Goal: Information Seeking & Learning: Learn about a topic

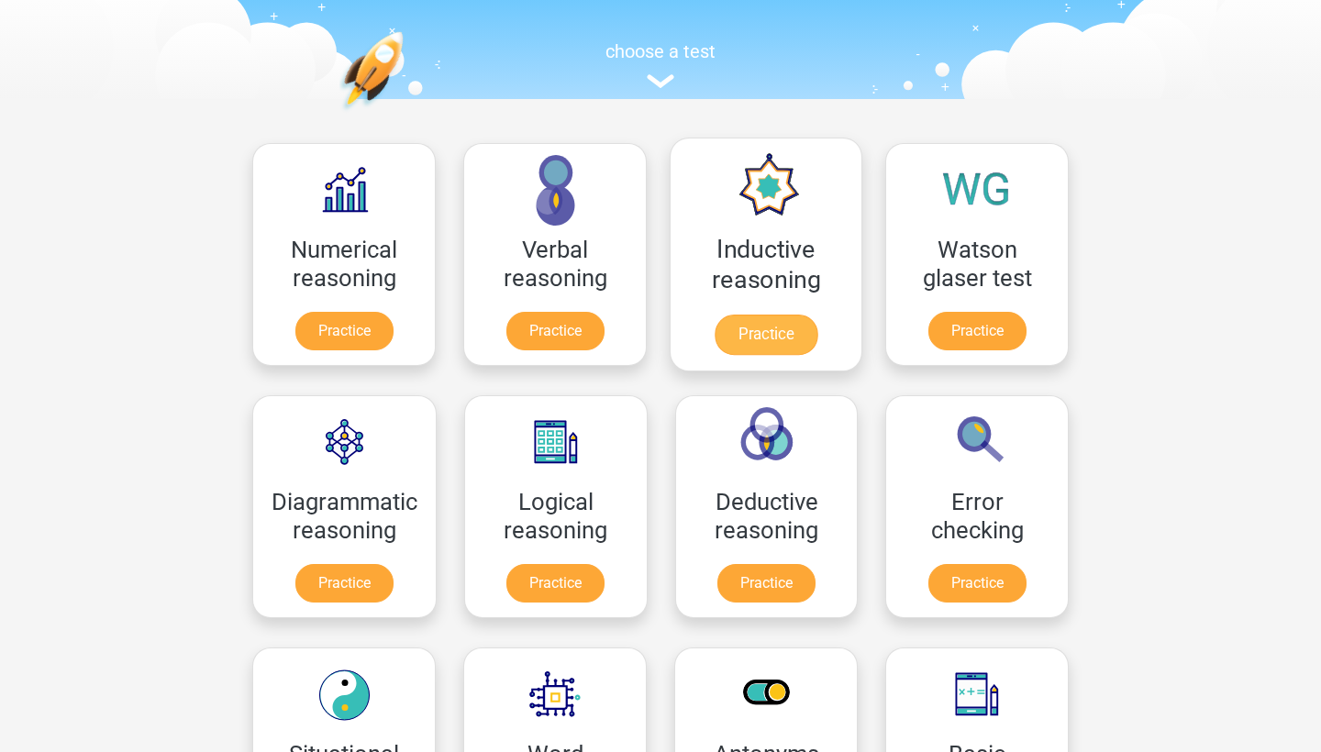
scroll to position [163, 0]
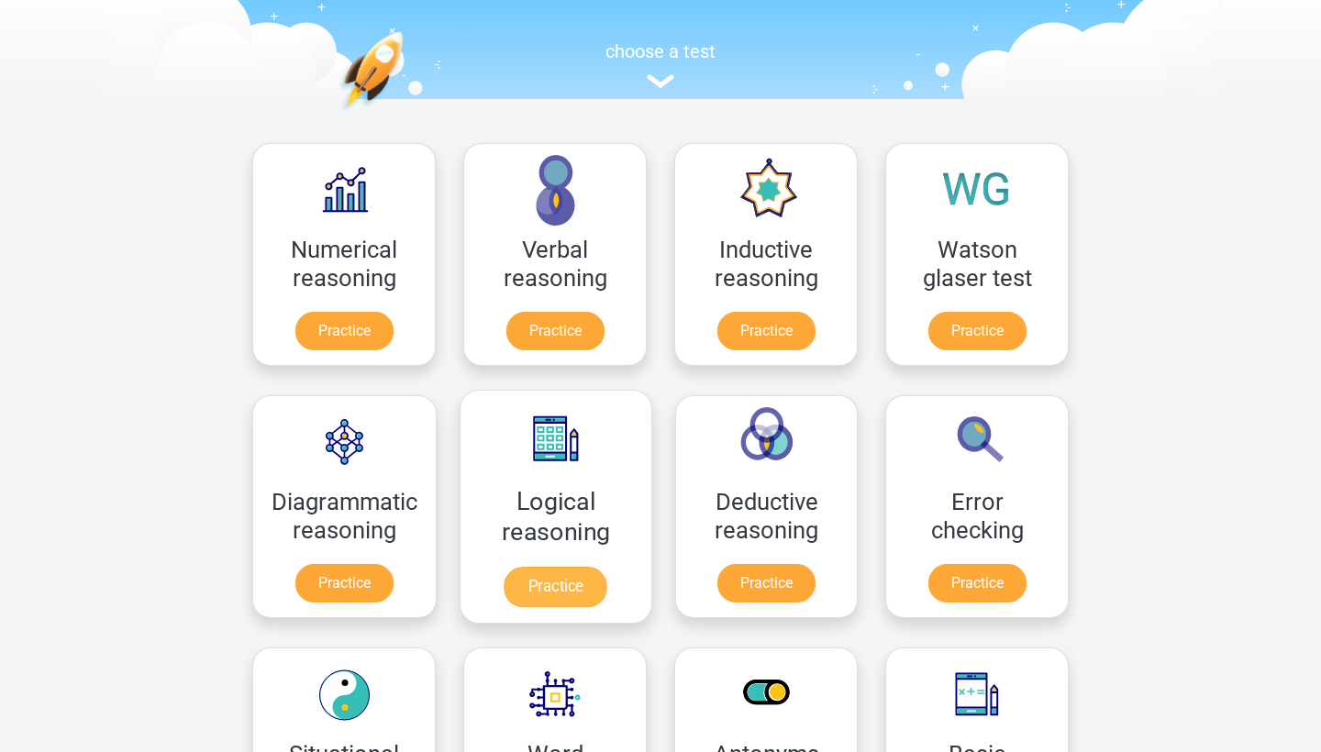
click at [591, 567] on link "Practice" at bounding box center [555, 587] width 103 height 40
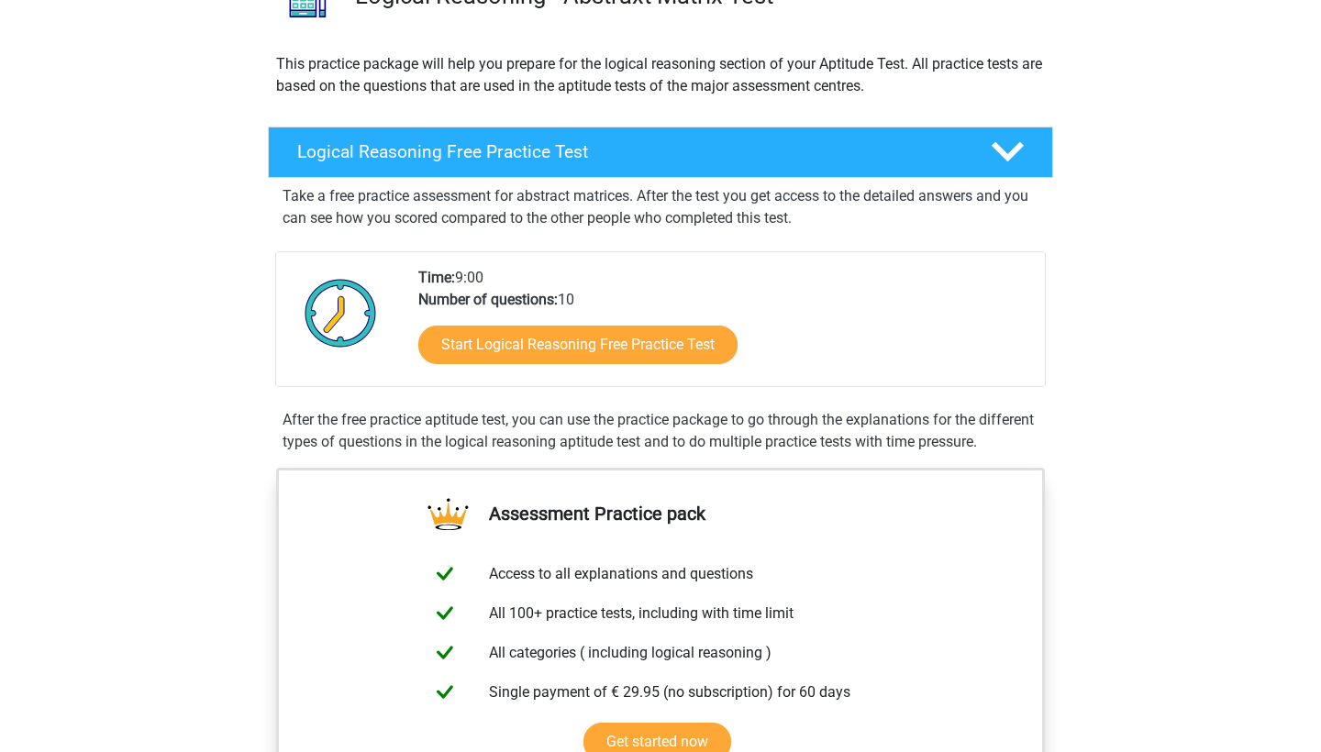
scroll to position [225, 0]
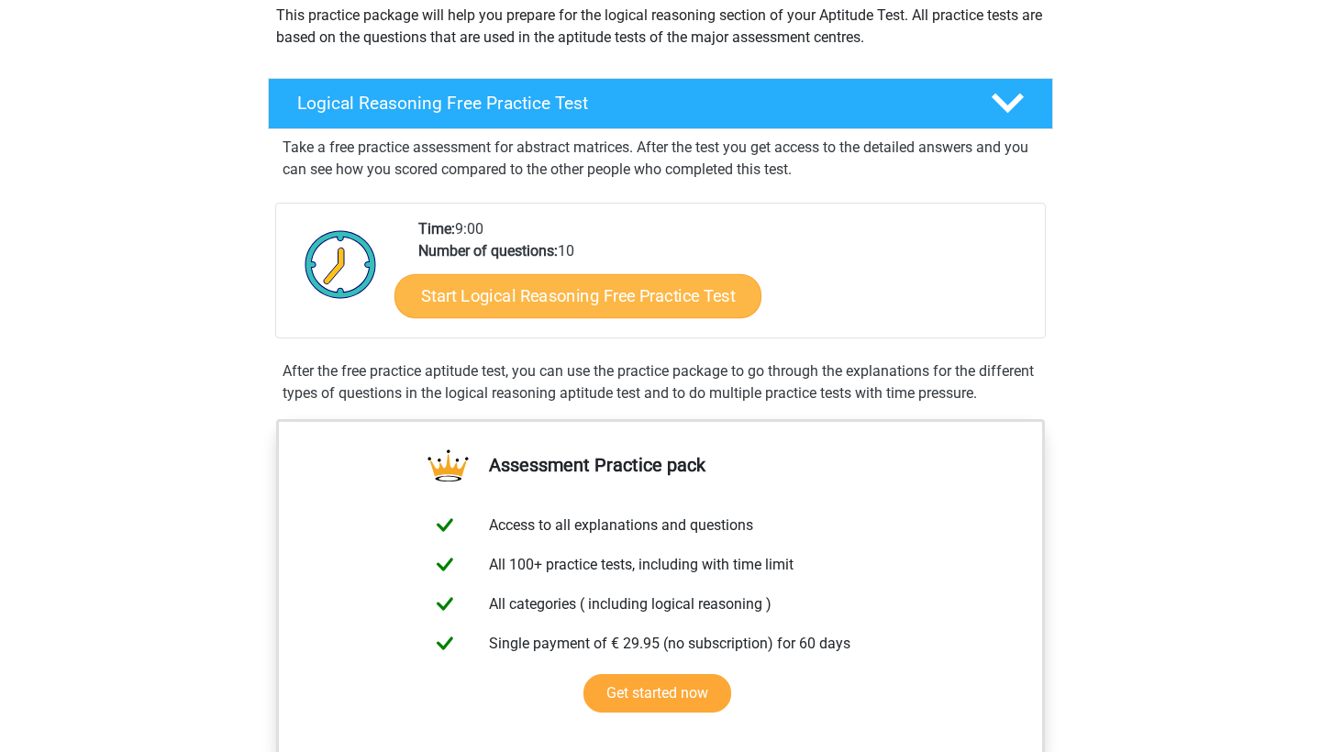
click at [649, 293] on link "Start Logical Reasoning Free Practice Test" at bounding box center [577, 295] width 367 height 44
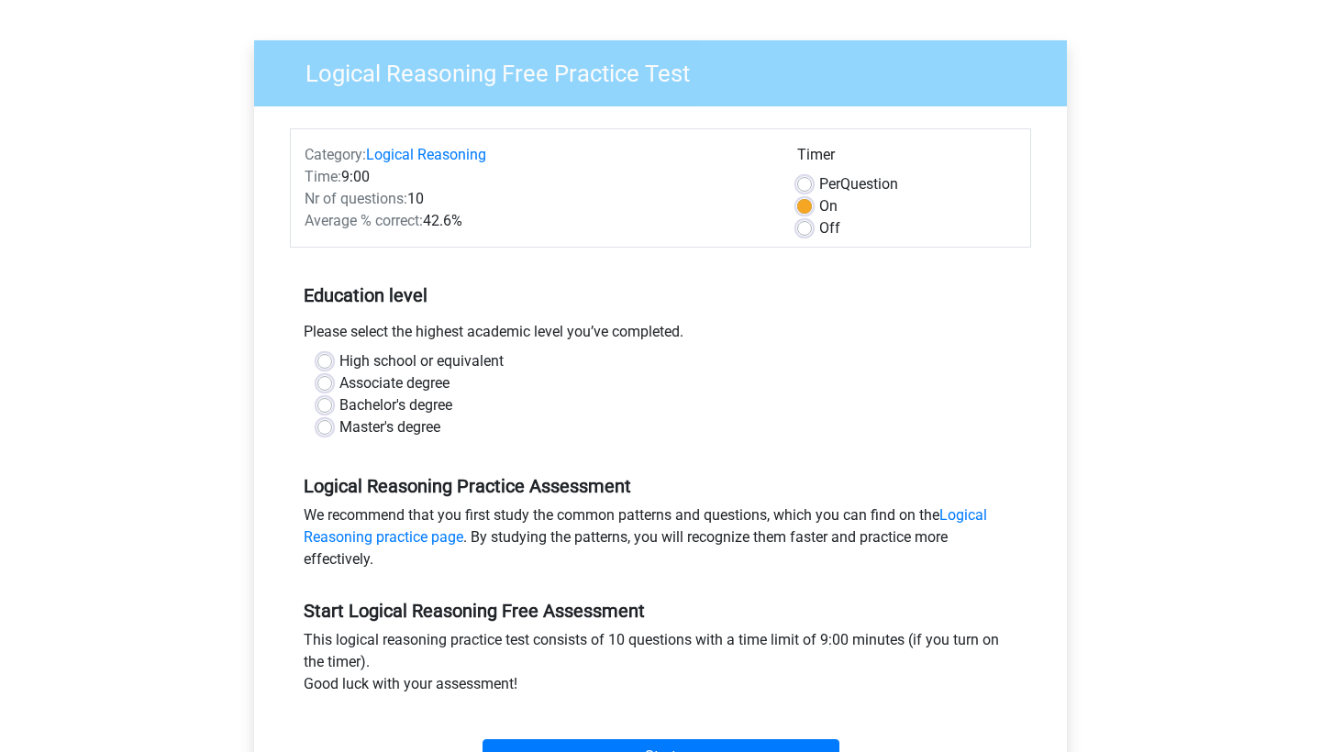
scroll to position [110, 0]
click at [466, 362] on label "High school or equivalent" at bounding box center [421, 361] width 164 height 22
click at [332, 362] on input "High school or equivalent" at bounding box center [324, 359] width 15 height 18
radio input "true"
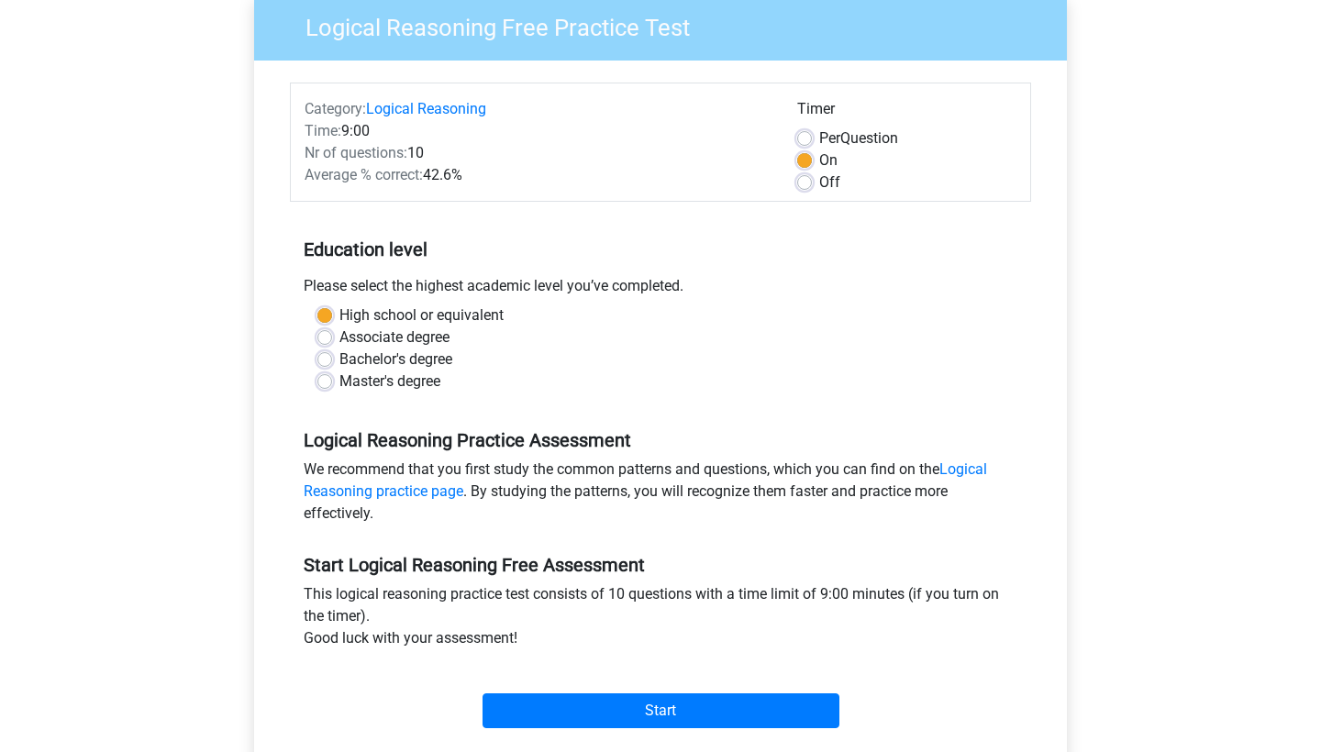
scroll to position [165, 0]
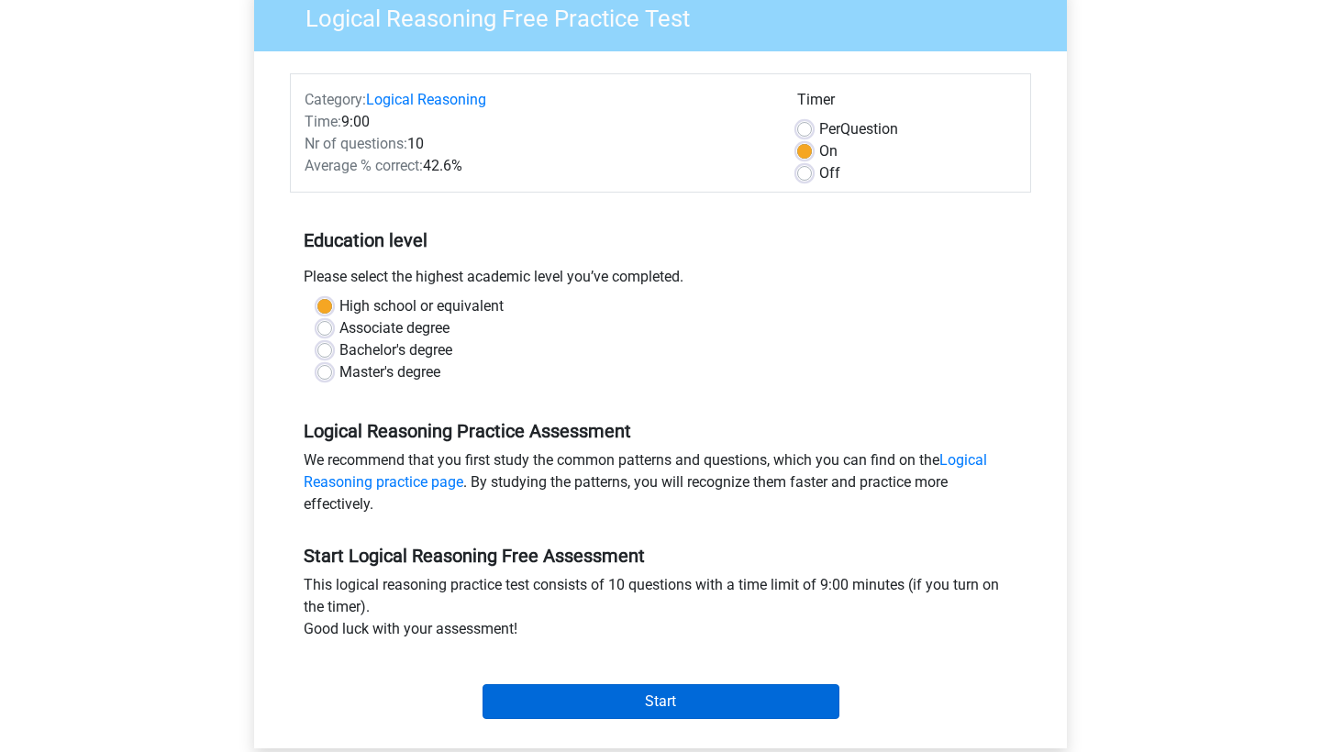
click at [599, 687] on input "Start" at bounding box center [660, 701] width 357 height 35
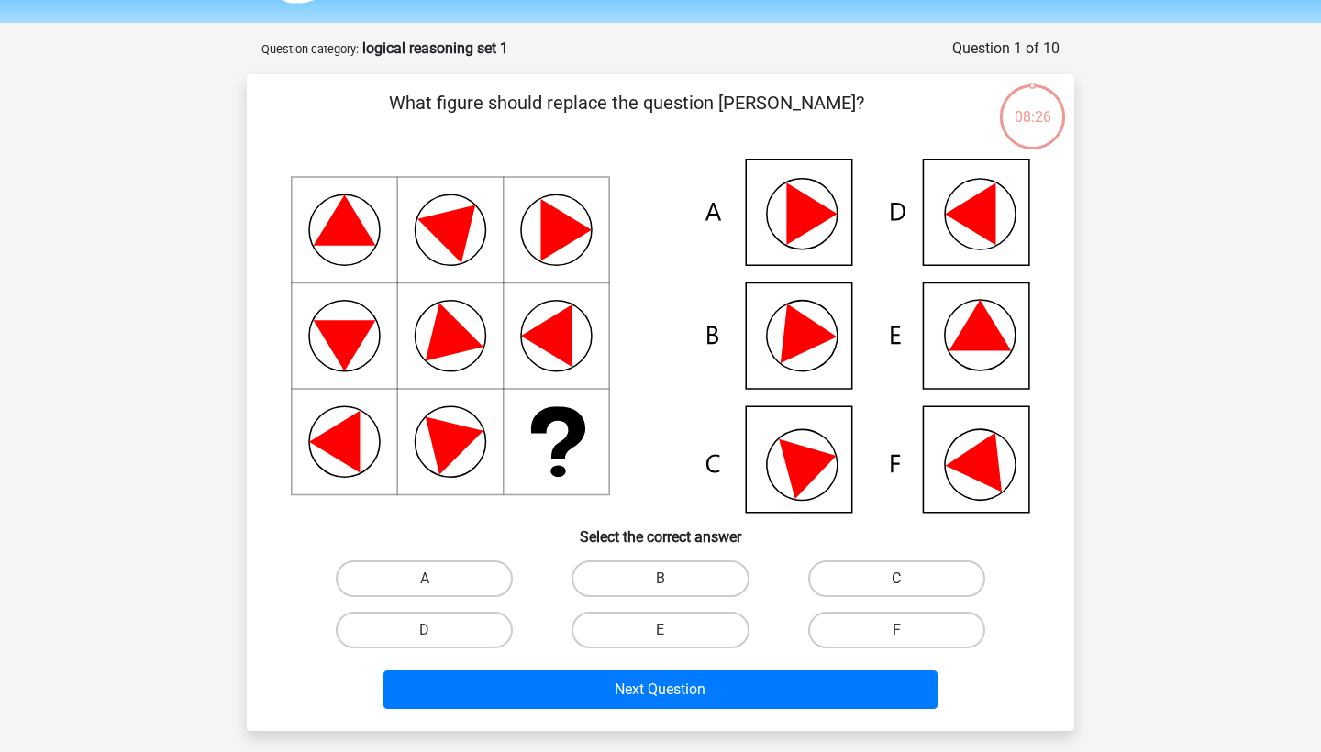
scroll to position [54, 0]
click at [674, 619] on label "E" at bounding box center [659, 630] width 177 height 37
click at [672, 630] on input "E" at bounding box center [666, 636] width 12 height 12
radio input "true"
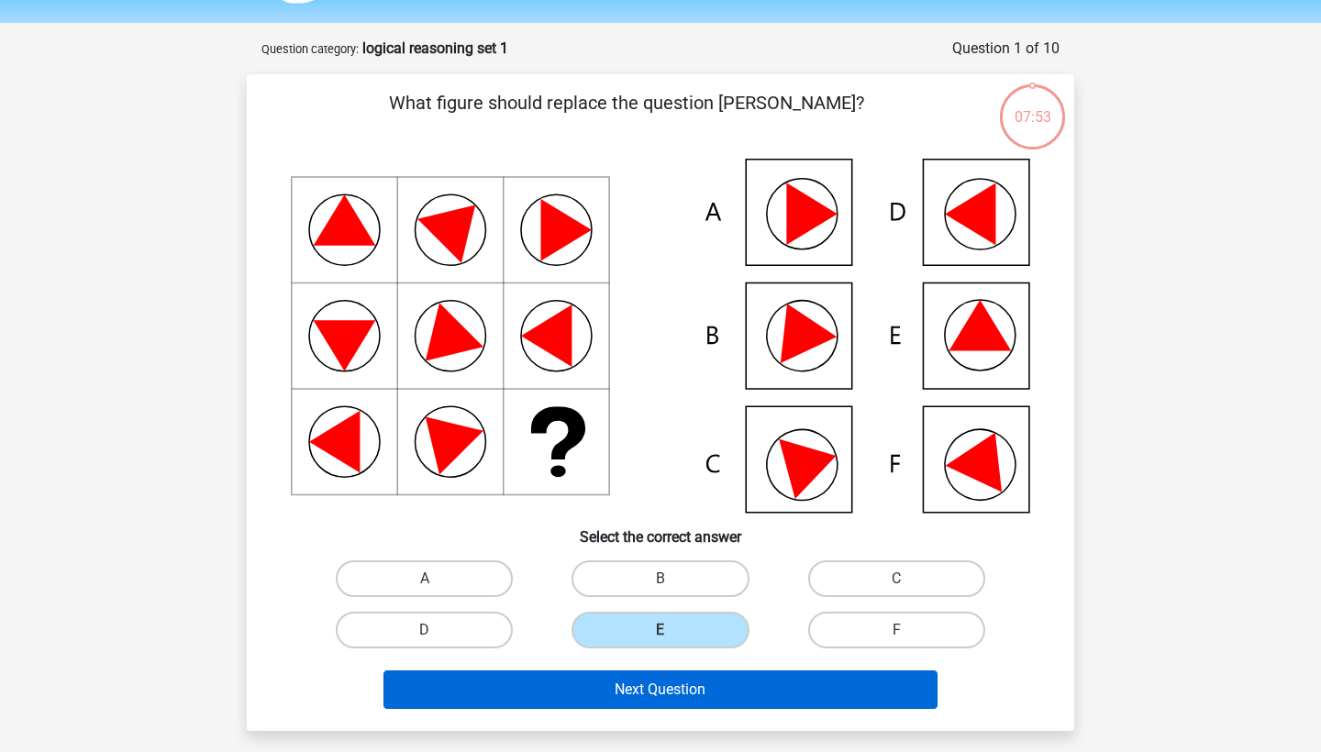
click at [707, 689] on button "Next Question" at bounding box center [660, 689] width 555 height 39
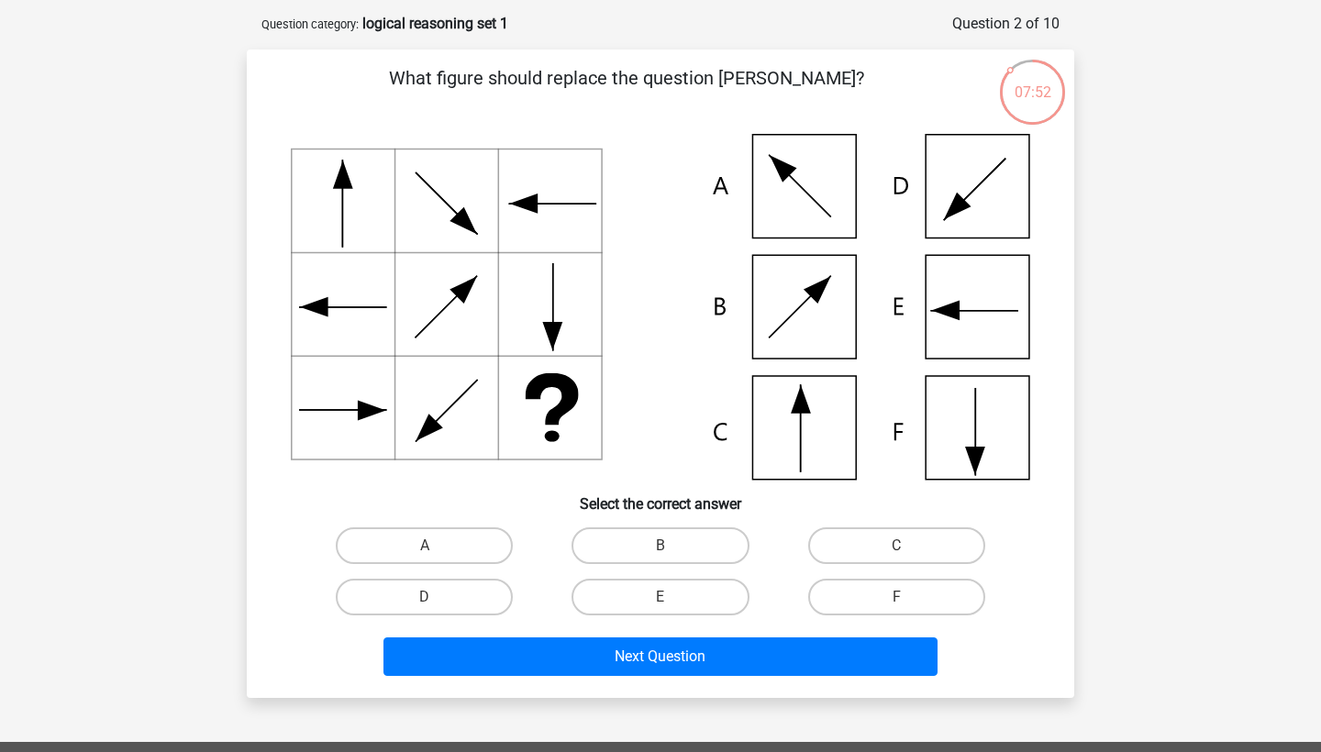
scroll to position [75, 0]
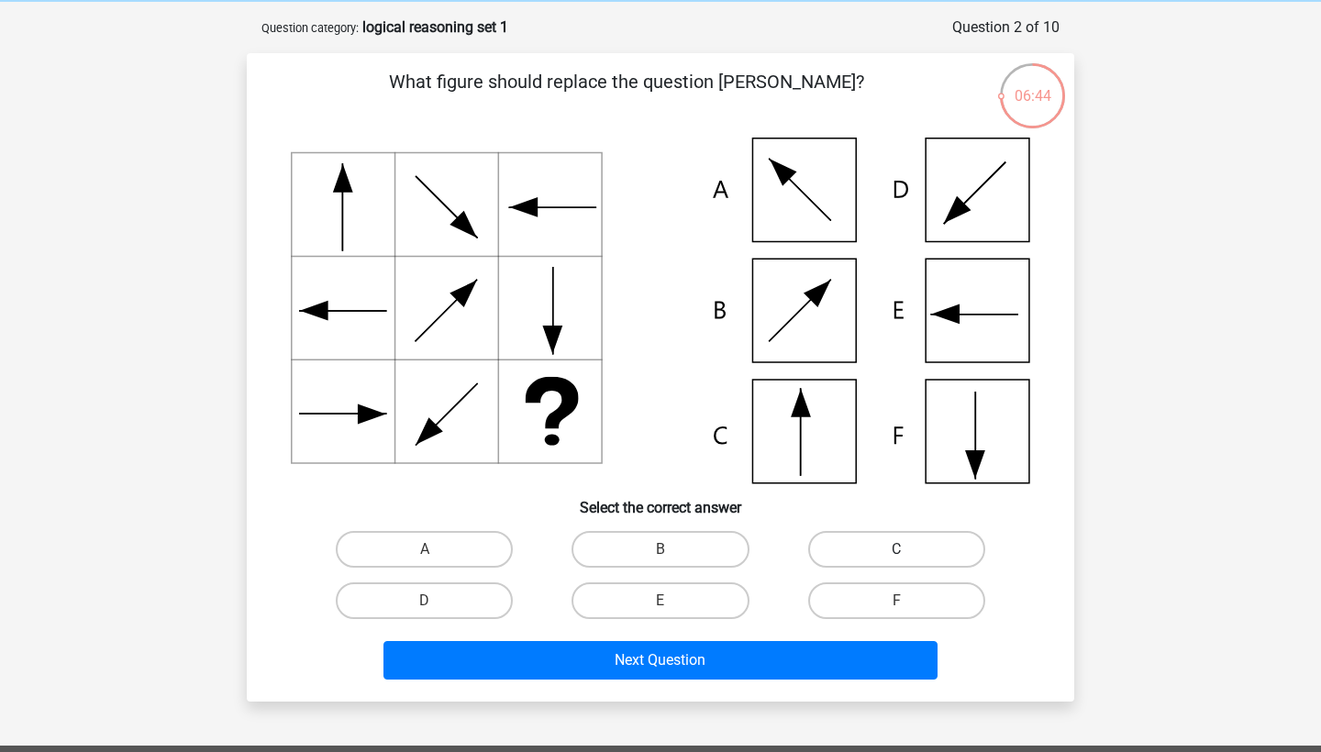
click at [883, 536] on label "C" at bounding box center [896, 549] width 177 height 37
click at [896, 549] on input "C" at bounding box center [902, 555] width 12 height 12
radio input "true"
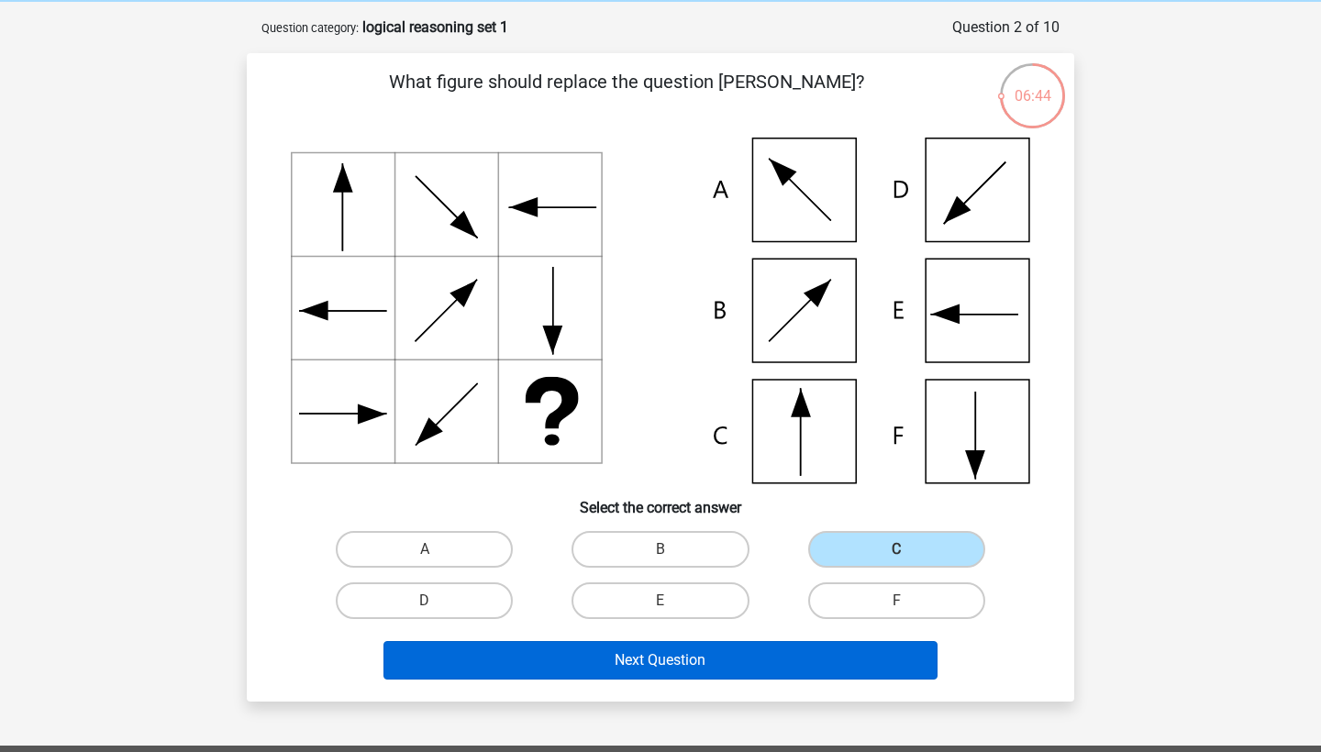
click at [742, 650] on button "Next Question" at bounding box center [660, 660] width 555 height 39
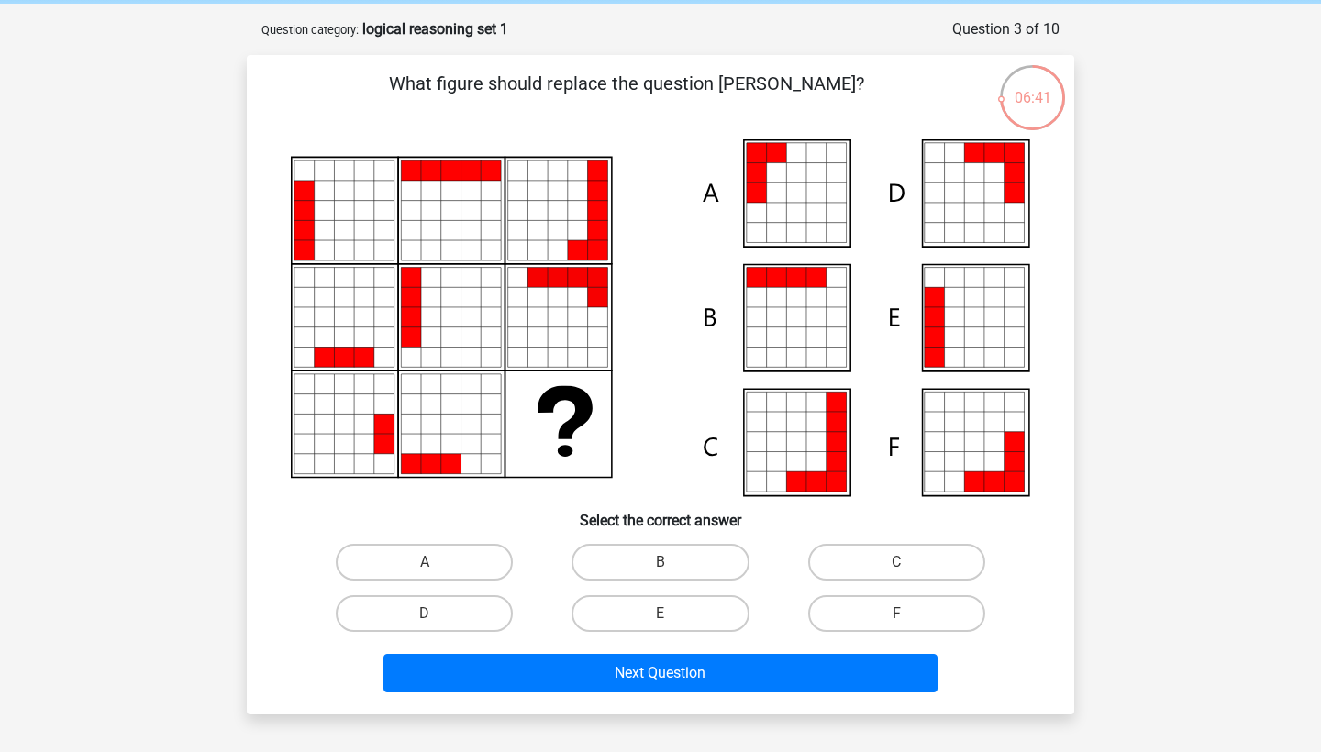
scroll to position [72, 0]
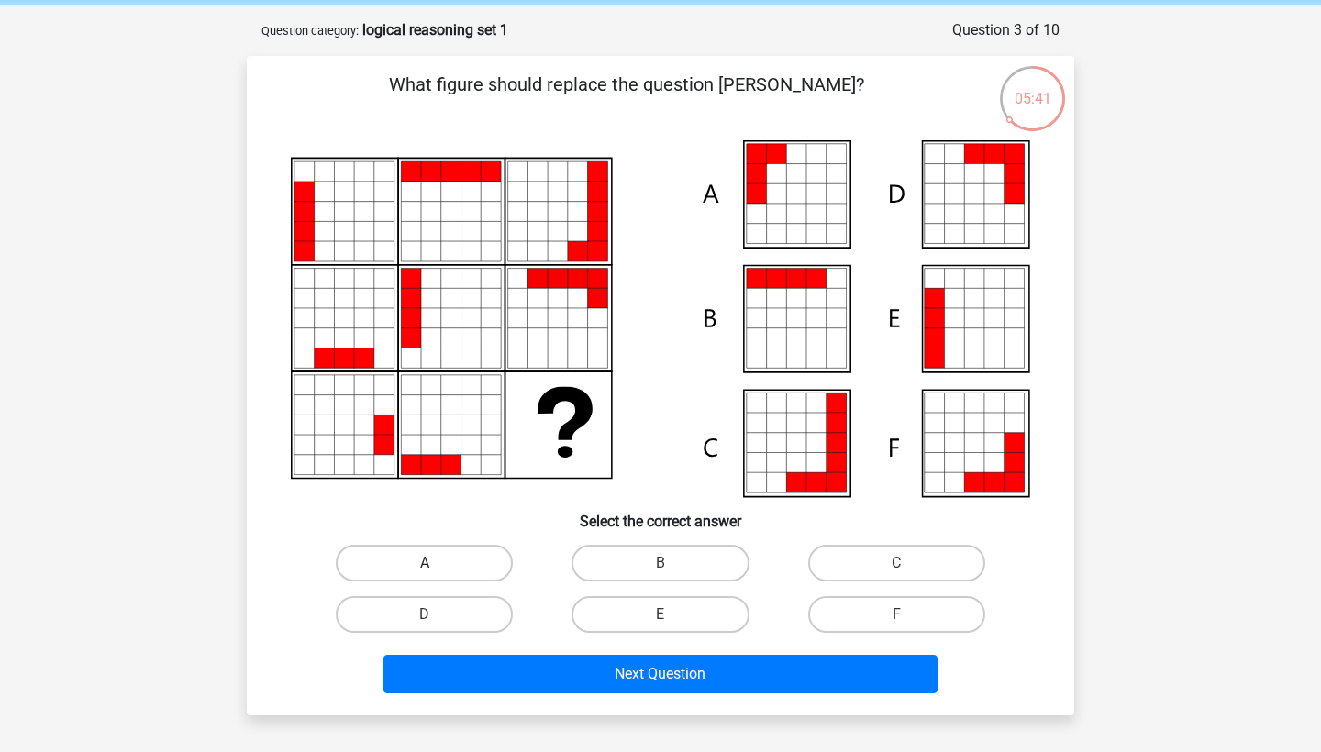
click at [453, 546] on label "A" at bounding box center [424, 563] width 177 height 37
click at [437, 563] on input "A" at bounding box center [431, 569] width 12 height 12
radio input "true"
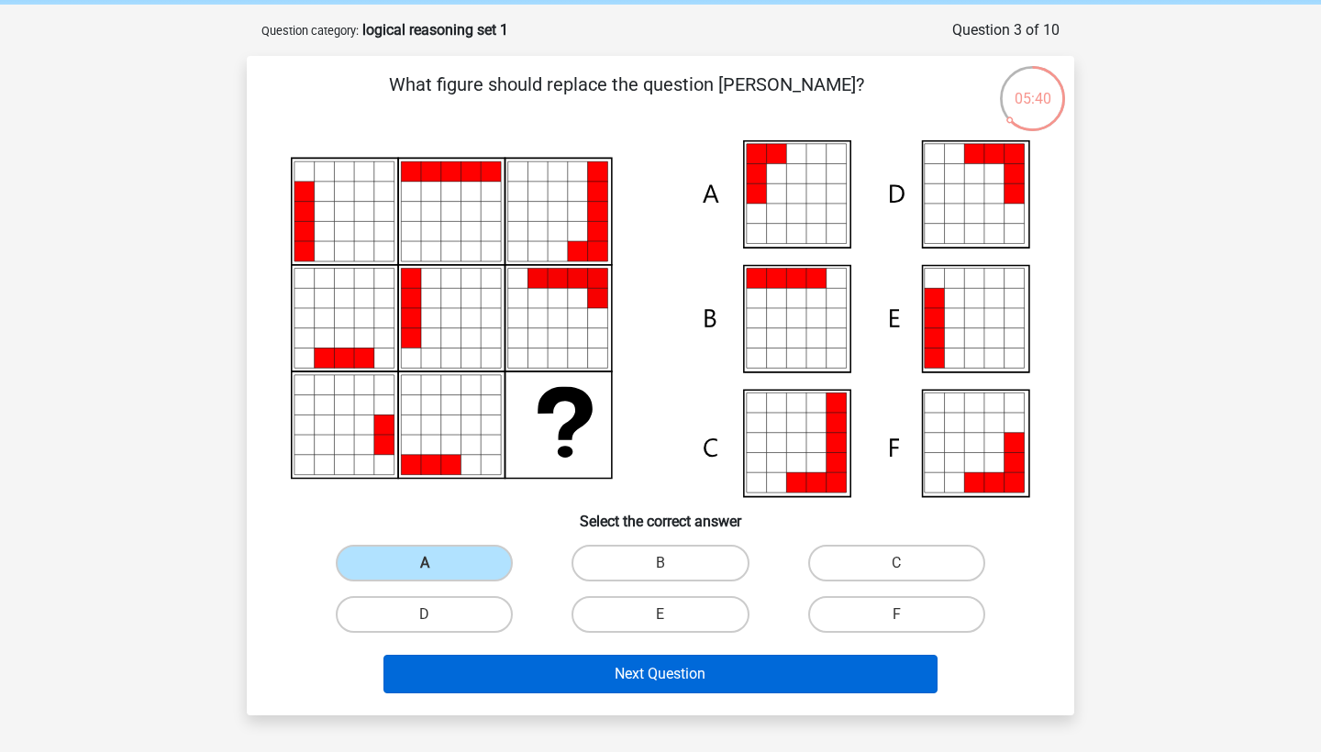
click at [609, 678] on button "Next Question" at bounding box center [660, 674] width 555 height 39
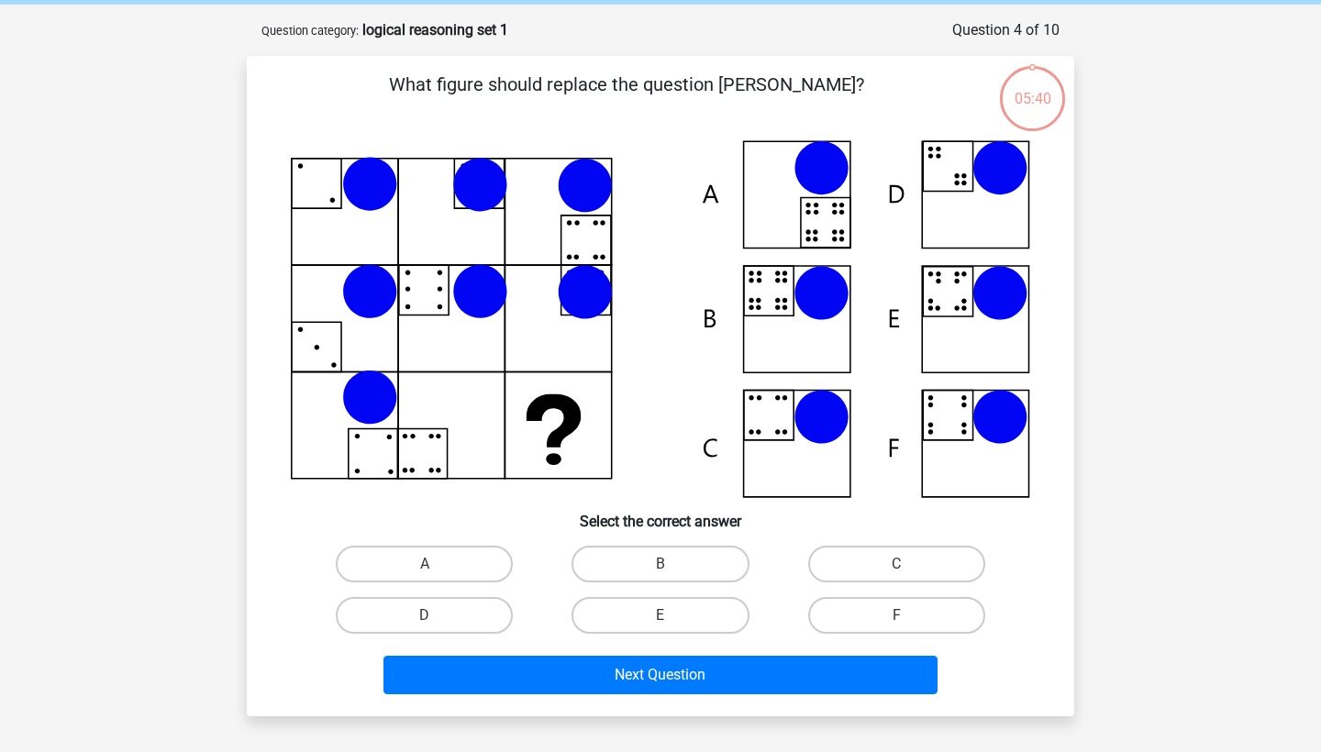
scroll to position [92, 0]
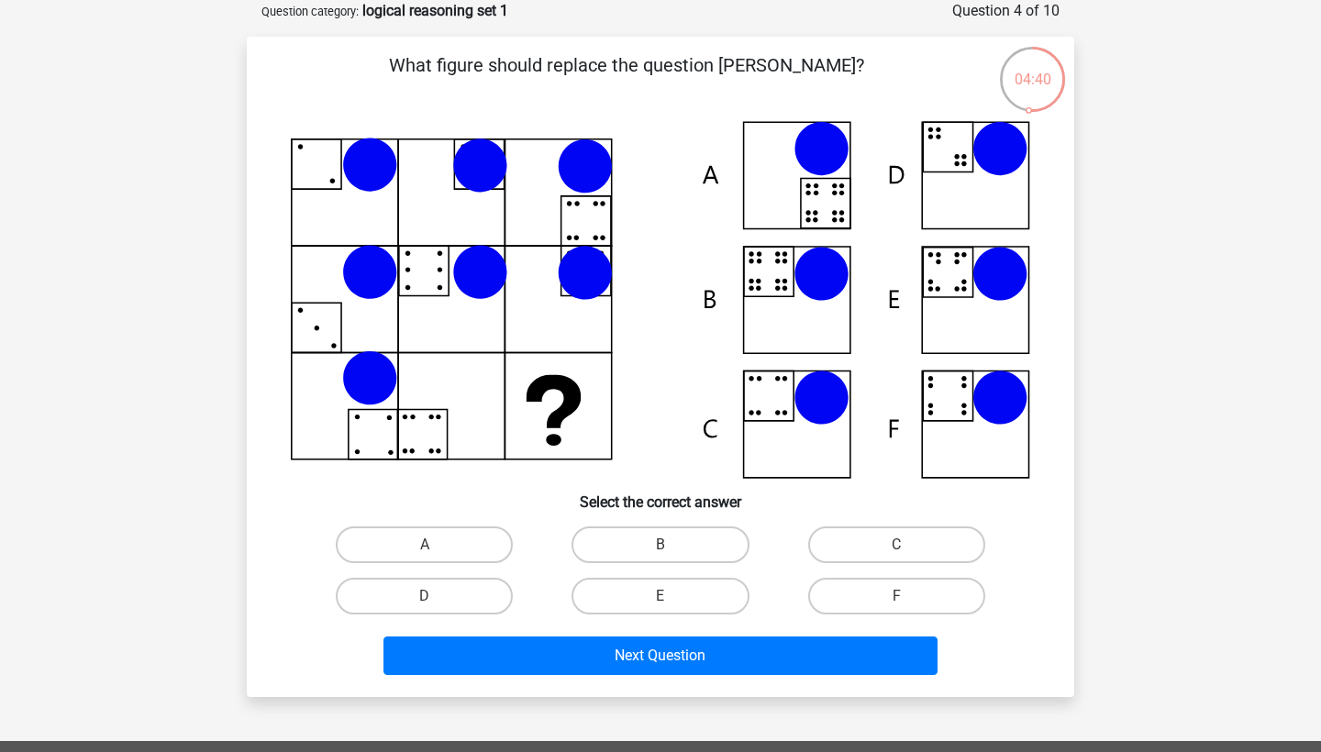
click at [797, 299] on icon at bounding box center [660, 300] width 739 height 358
click at [789, 291] on icon at bounding box center [660, 300] width 739 height 358
click at [683, 529] on label "B" at bounding box center [659, 544] width 177 height 37
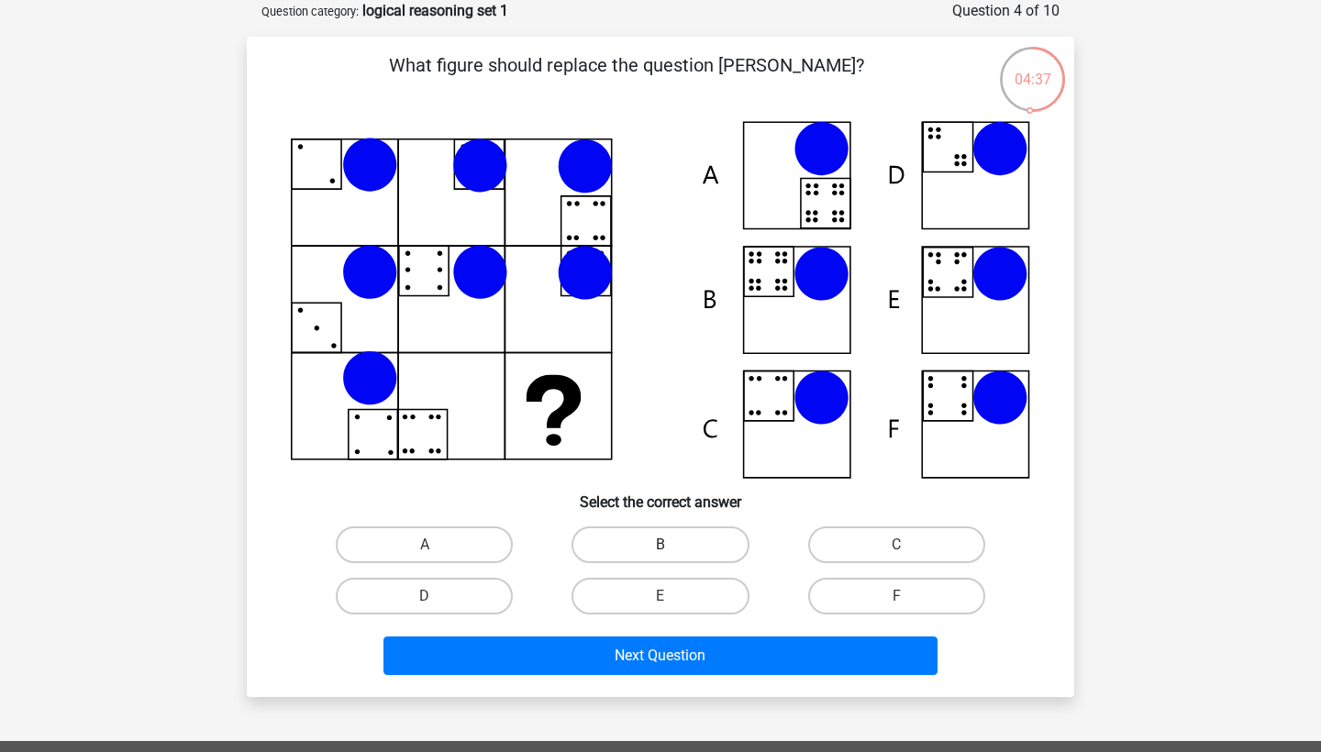
click at [672, 545] on input "B" at bounding box center [666, 551] width 12 height 12
radio input "true"
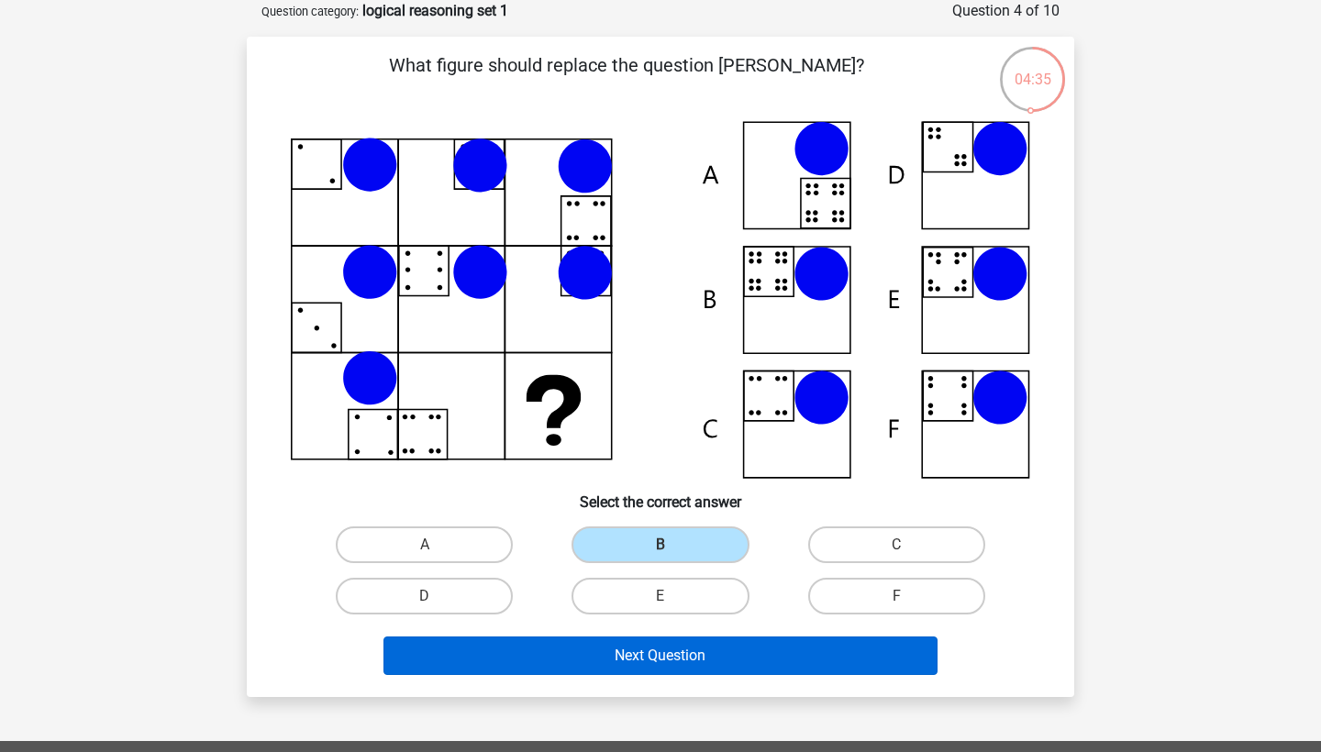
click at [711, 651] on button "Next Question" at bounding box center [660, 655] width 555 height 39
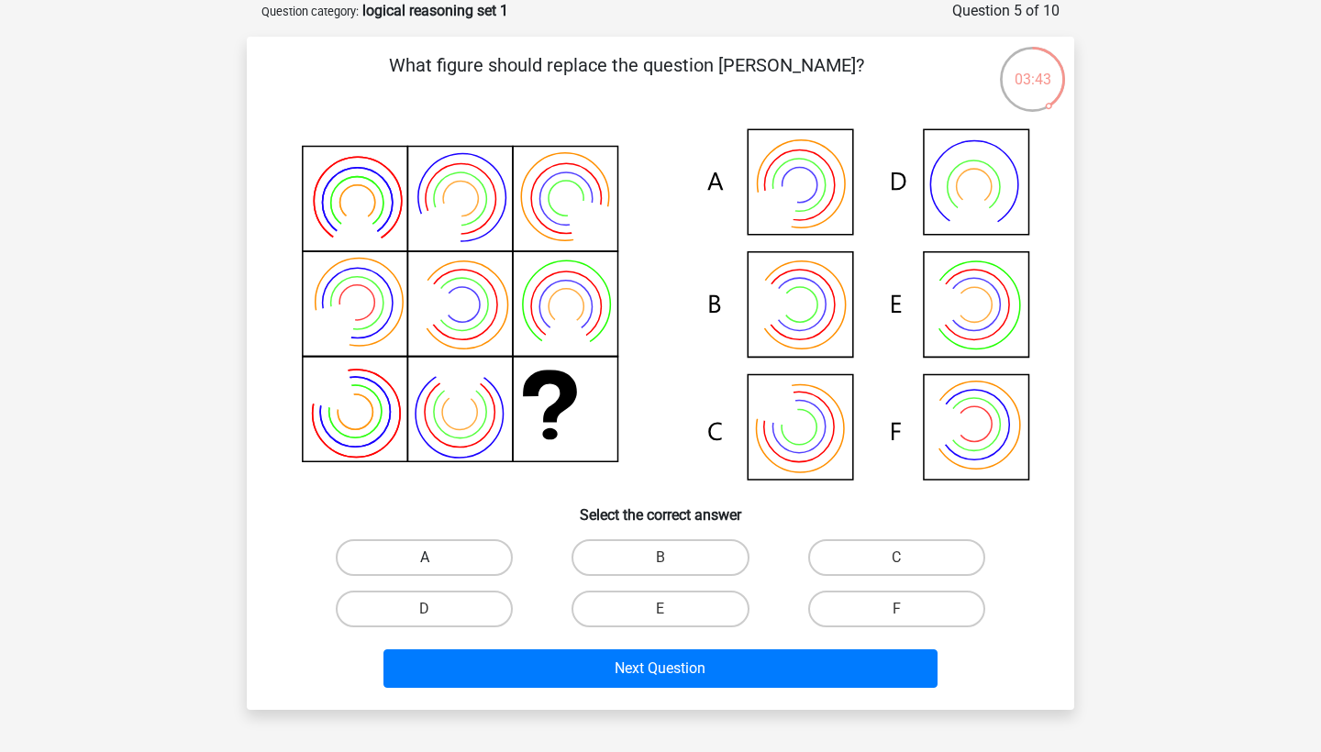
click at [478, 545] on label "A" at bounding box center [424, 557] width 177 height 37
click at [437, 558] on input "A" at bounding box center [431, 564] width 12 height 12
radio input "true"
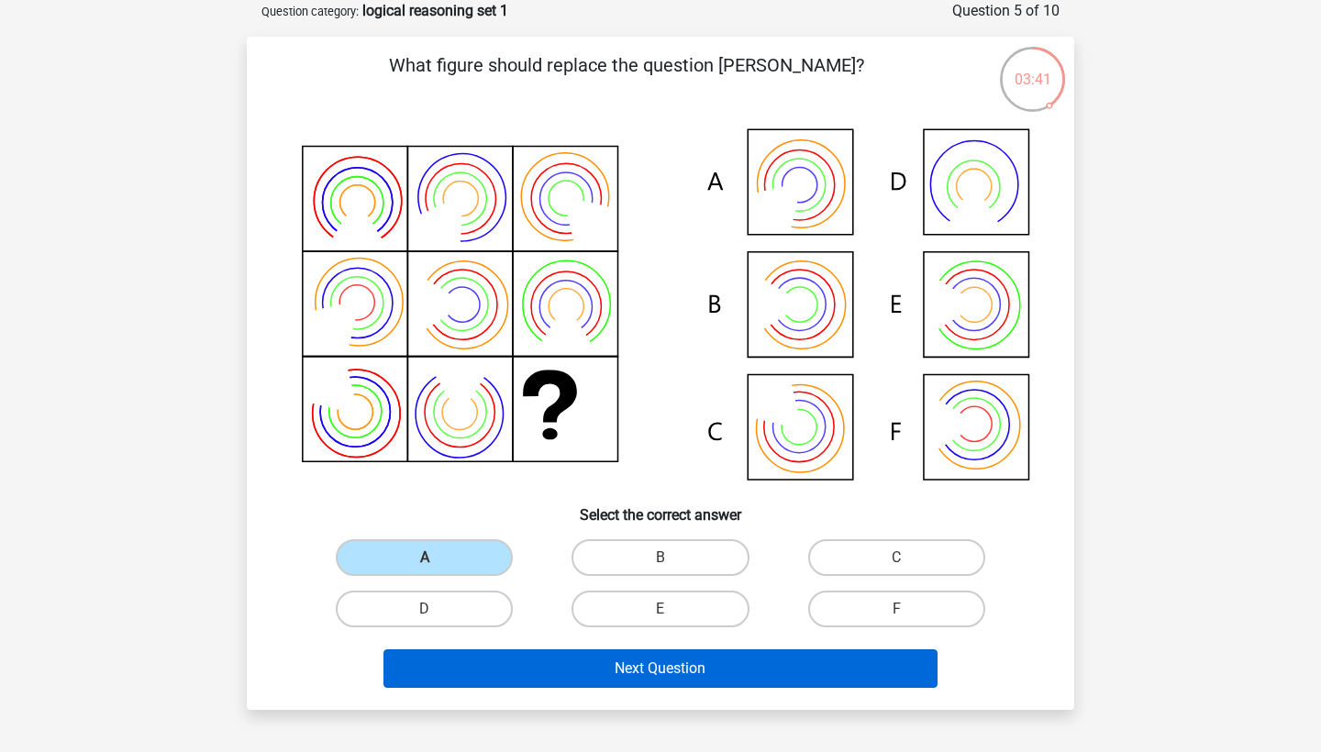
click at [592, 653] on button "Next Question" at bounding box center [660, 668] width 555 height 39
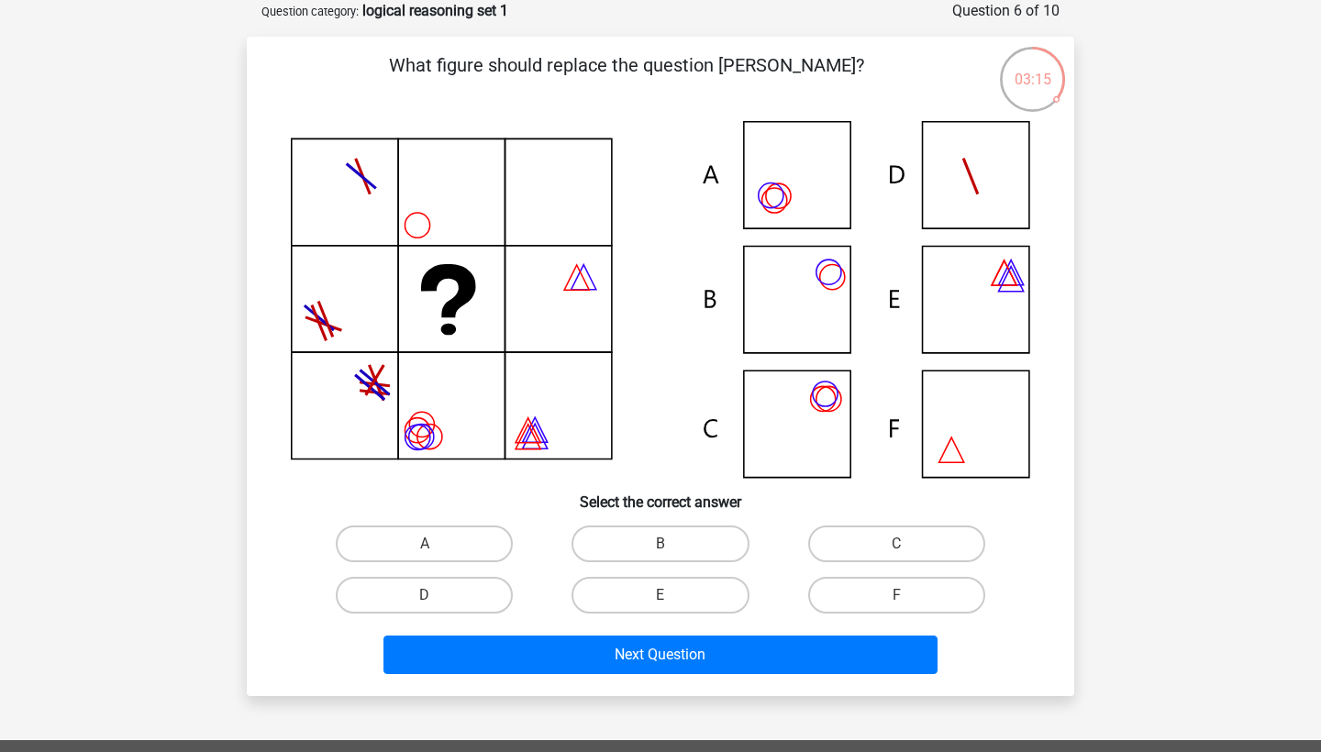
scroll to position [76, 0]
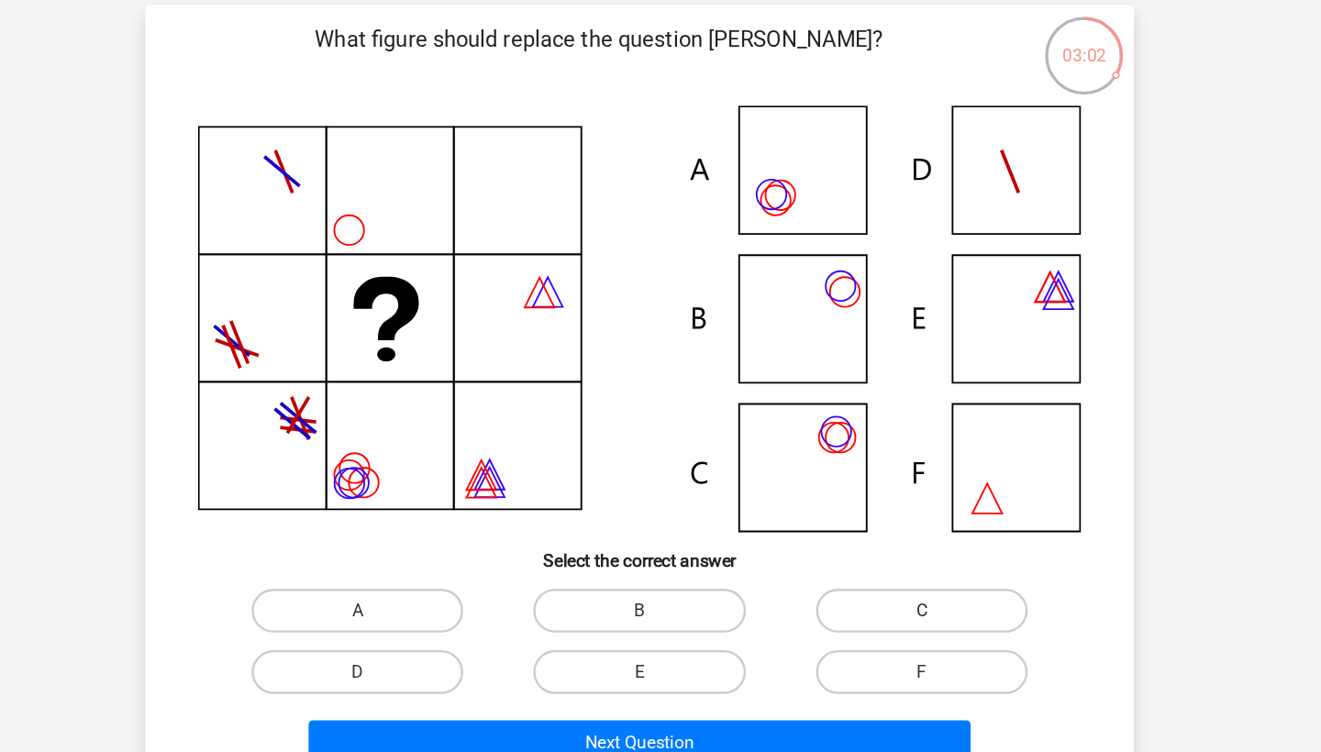
click at [808, 541] on label "C" at bounding box center [896, 559] width 177 height 37
click at [896, 559] on input "C" at bounding box center [902, 565] width 12 height 12
radio input "true"
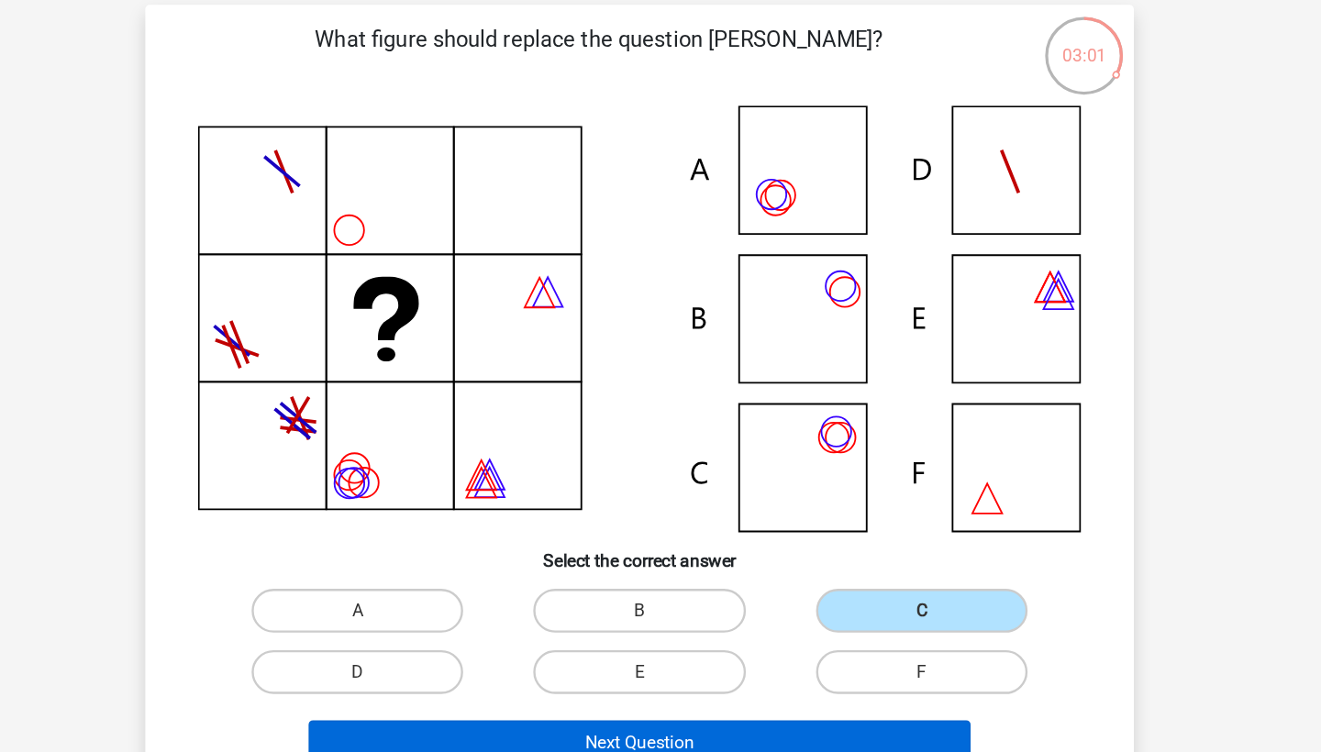
click at [673, 651] on button "Next Question" at bounding box center [660, 670] width 555 height 39
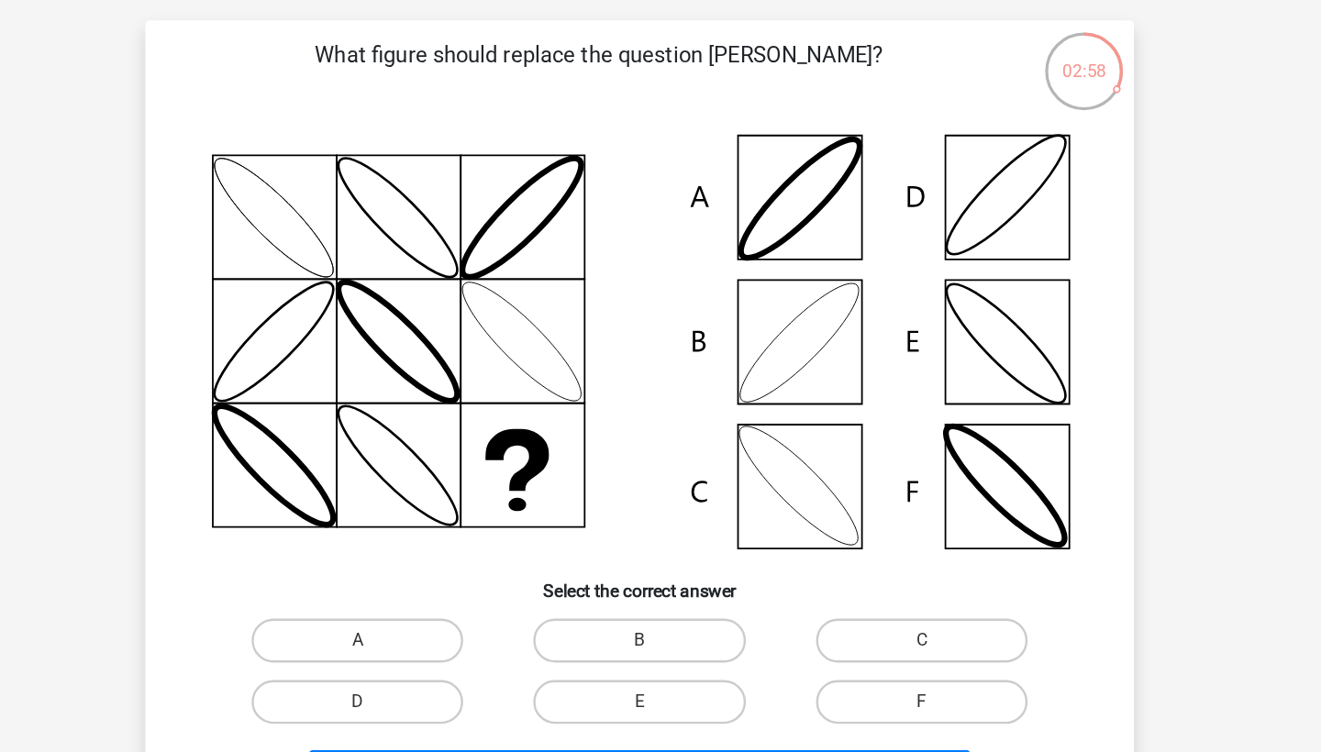
scroll to position [44, 0]
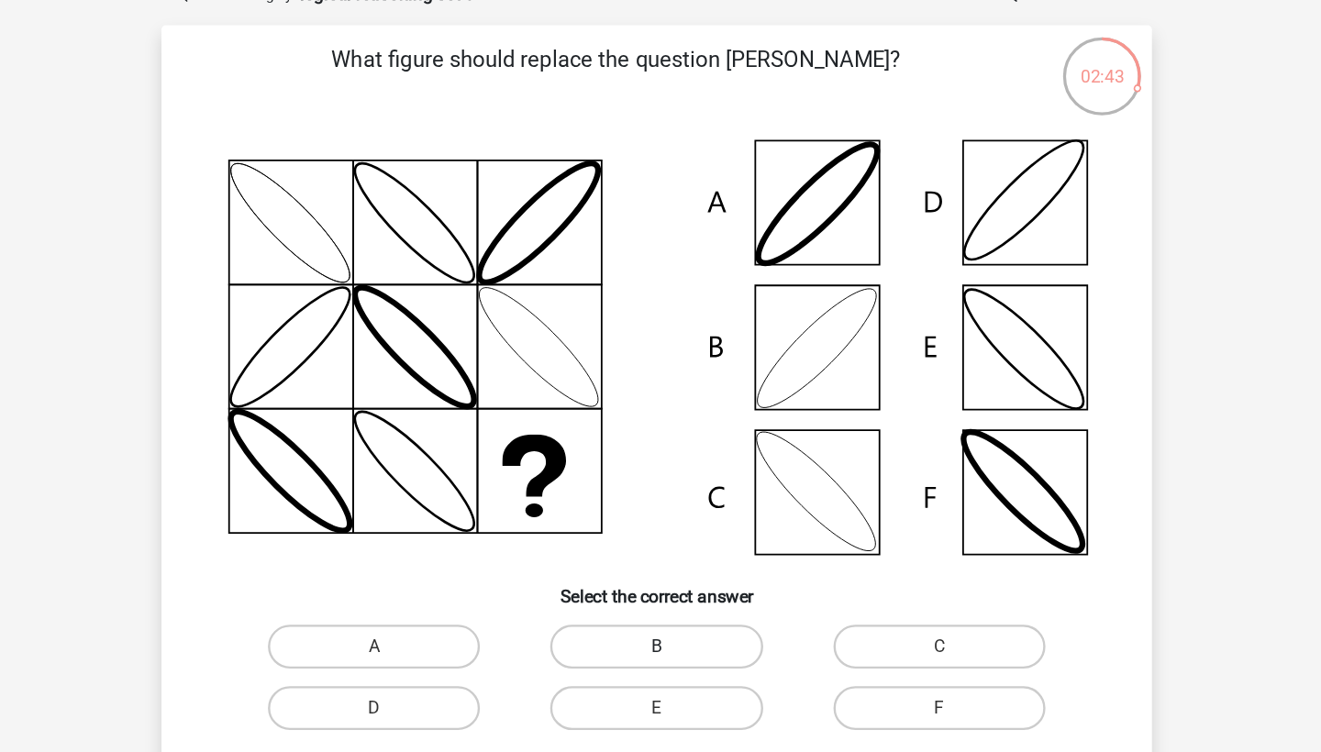
click at [573, 585] on label "B" at bounding box center [659, 603] width 177 height 37
click at [660, 603] on input "B" at bounding box center [666, 609] width 12 height 12
radio input "true"
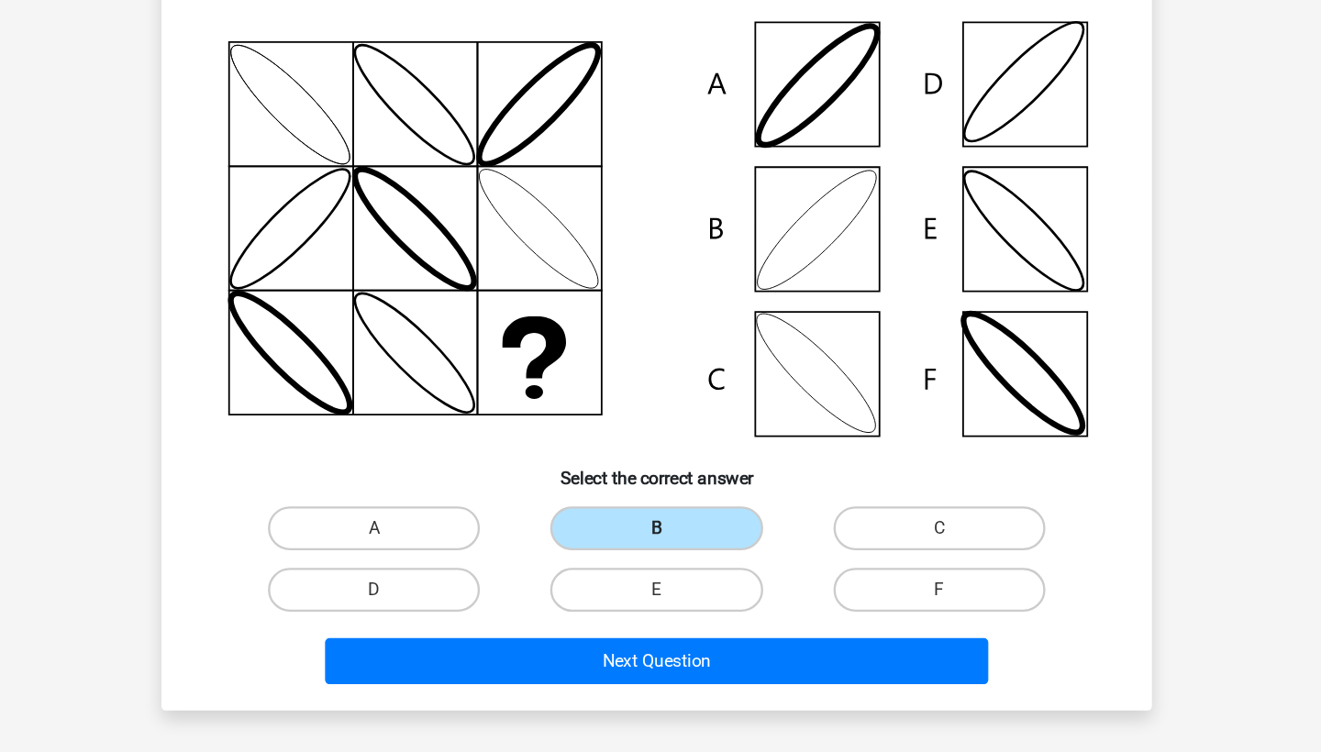
scroll to position [84, 0]
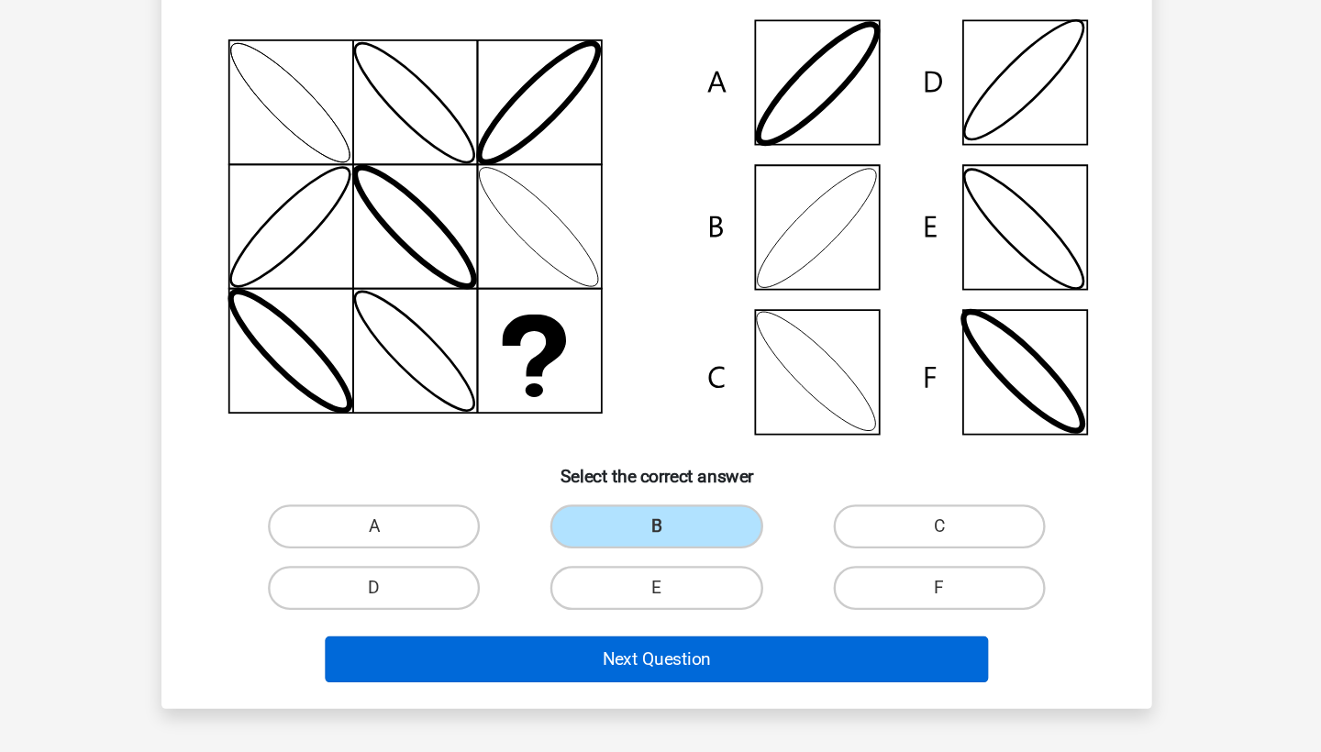
click at [568, 655] on button "Next Question" at bounding box center [660, 674] width 555 height 39
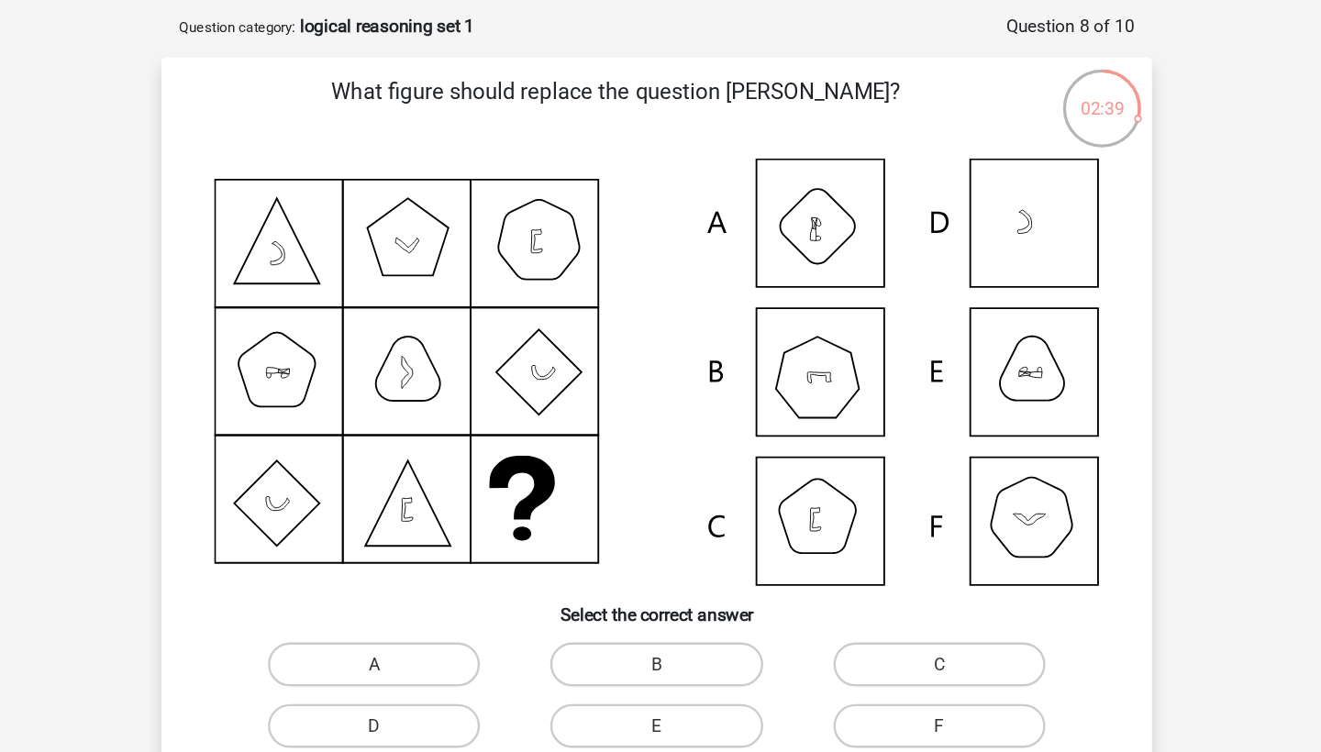
scroll to position [80, 0]
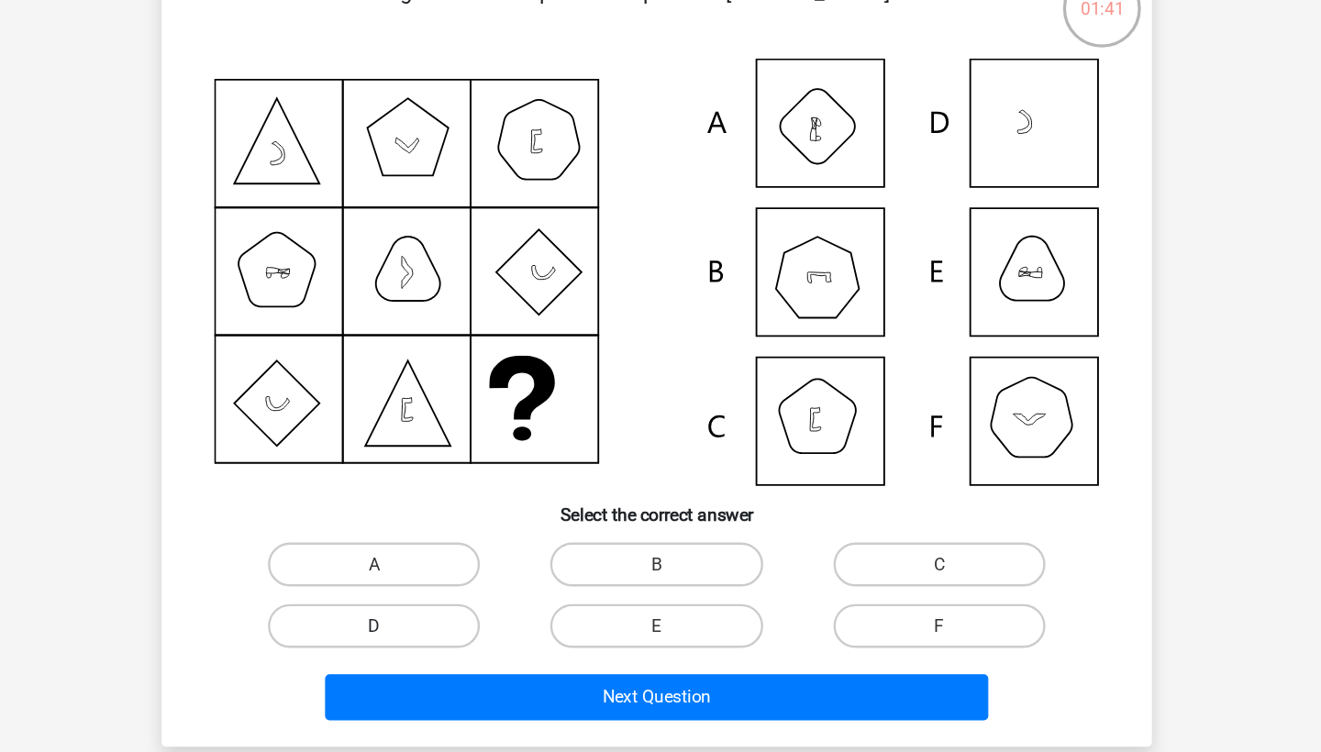
click at [336, 589] on label "D" at bounding box center [424, 607] width 177 height 37
click at [425, 607] on input "D" at bounding box center [431, 613] width 12 height 12
radio input "true"
click at [575, 537] on label "B" at bounding box center [659, 555] width 177 height 37
click at [660, 556] on input "B" at bounding box center [666, 562] width 12 height 12
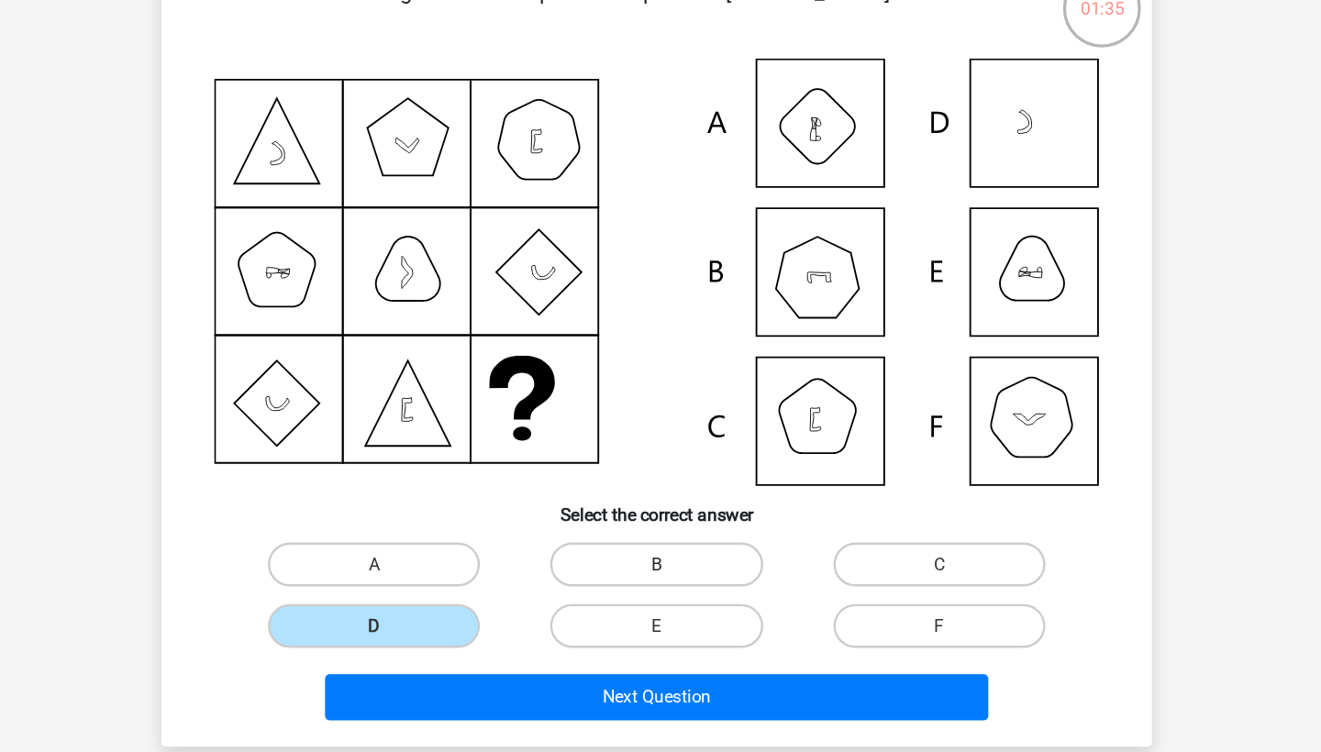
radio input "true"
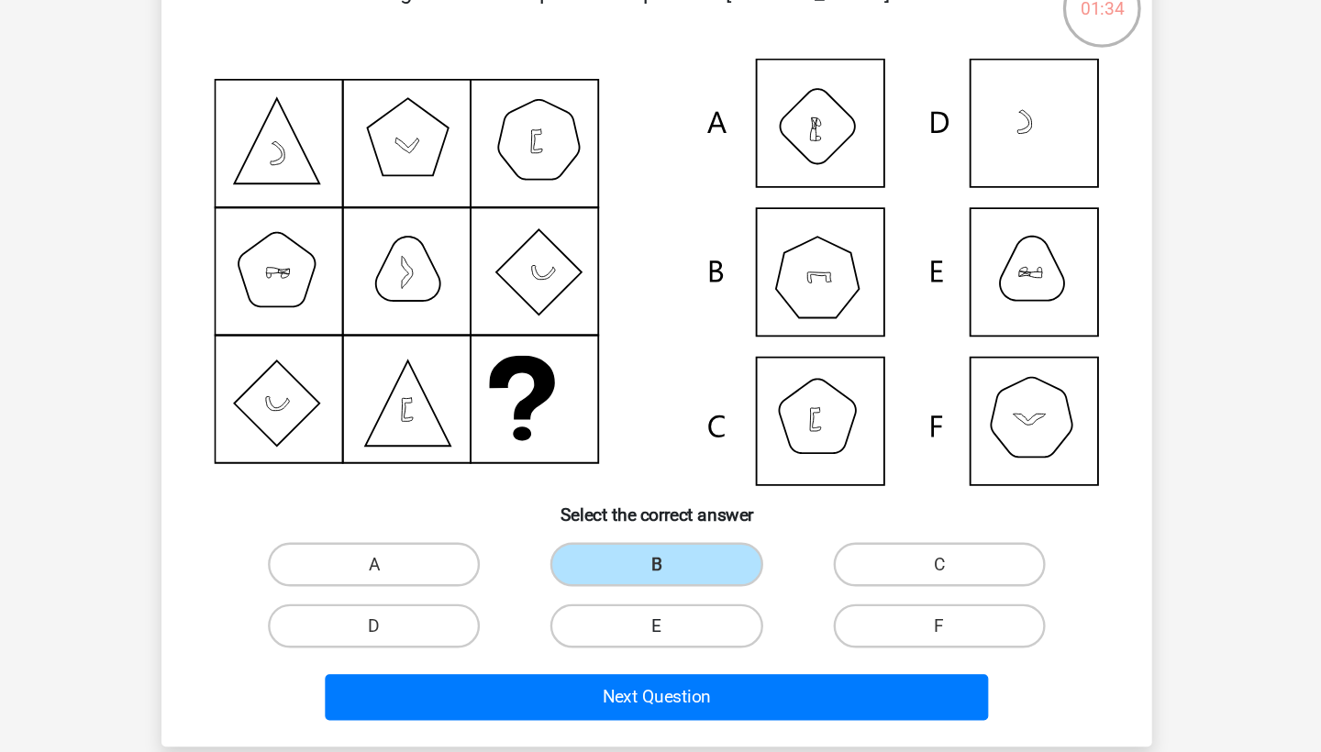
click at [571, 589] on label "E" at bounding box center [659, 607] width 177 height 37
click at [660, 607] on input "E" at bounding box center [666, 613] width 12 height 12
radio input "true"
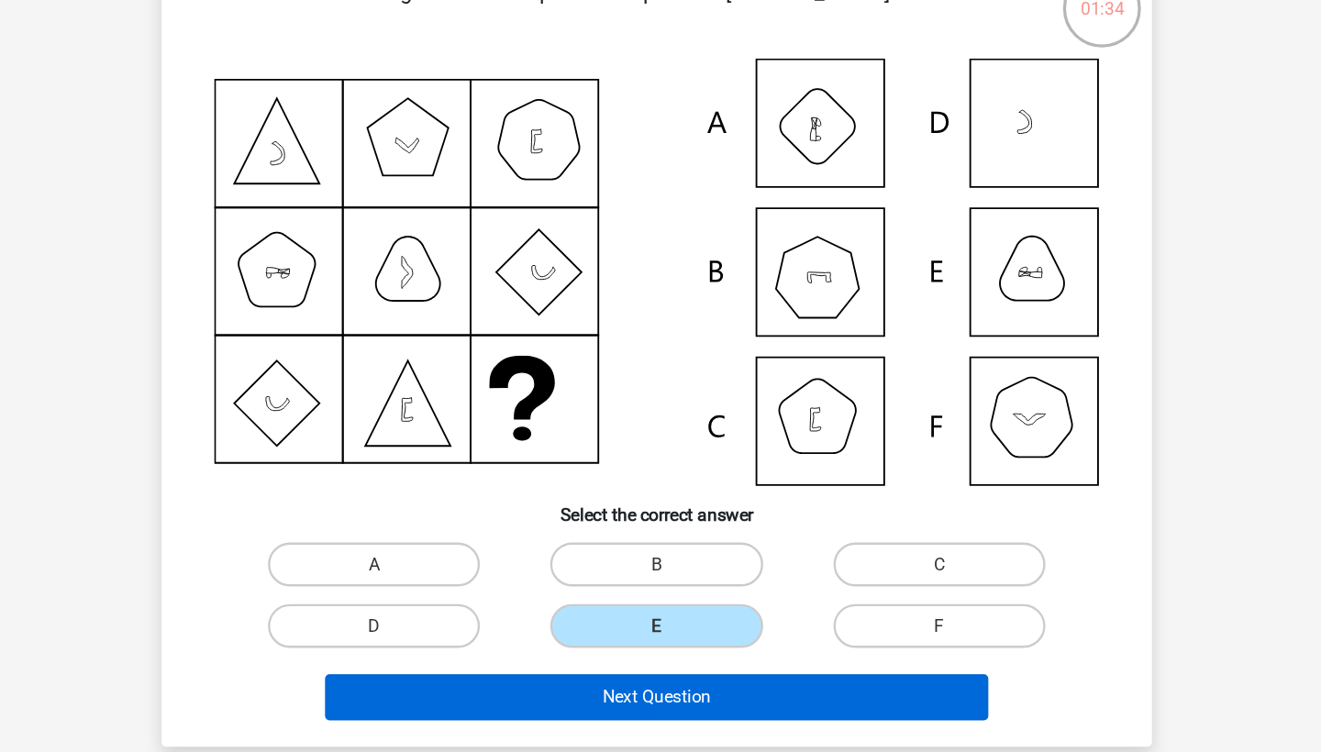
click at [568, 647] on button "Next Question" at bounding box center [660, 666] width 555 height 39
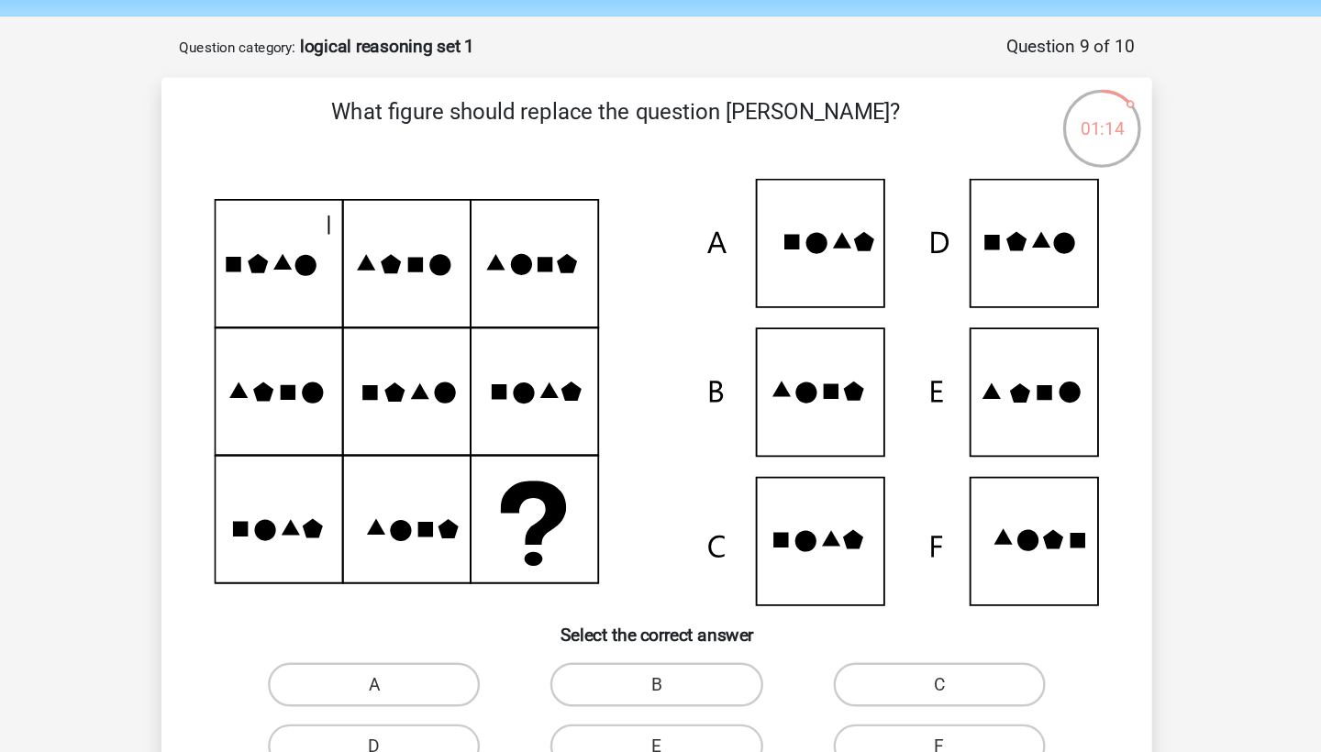
scroll to position [56, 0]
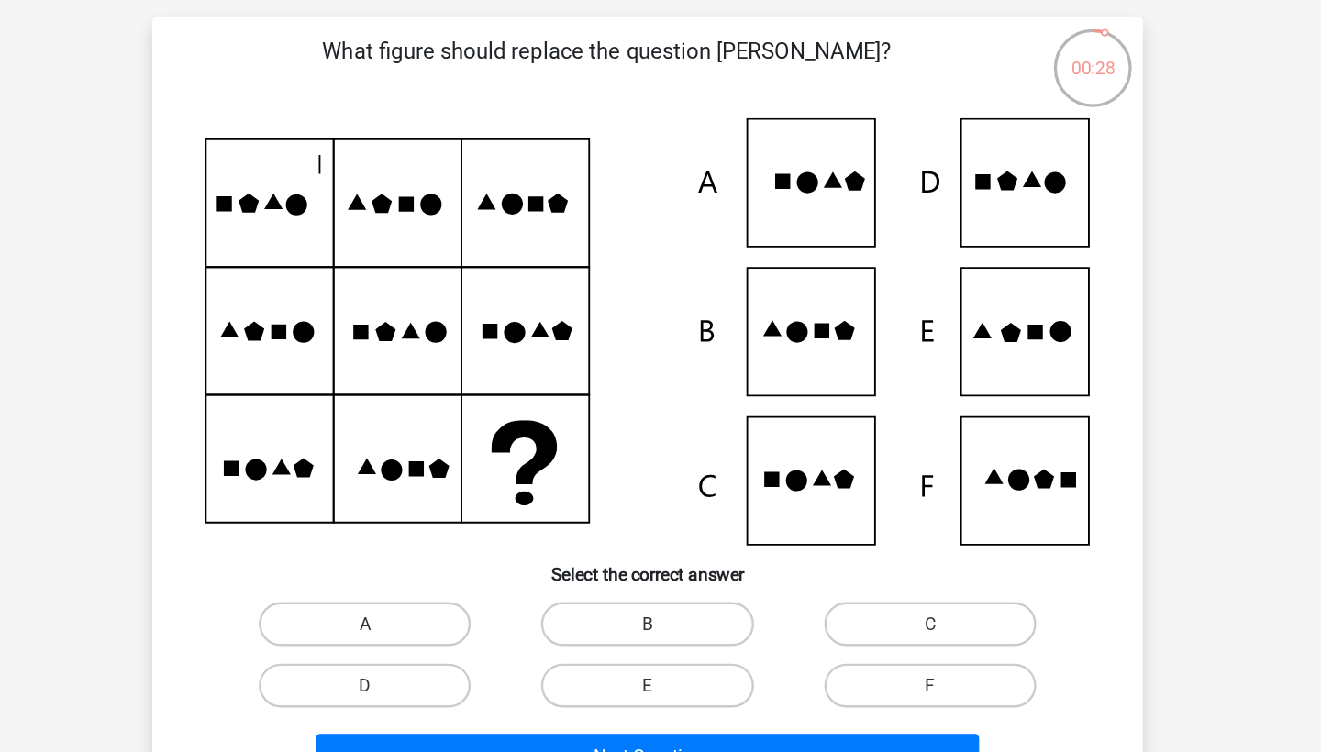
click at [570, 605] on div "E" at bounding box center [660, 630] width 236 height 51
click at [571, 613] on label "E" at bounding box center [659, 631] width 177 height 37
click at [660, 631] on input "E" at bounding box center [666, 637] width 12 height 12
radio input "true"
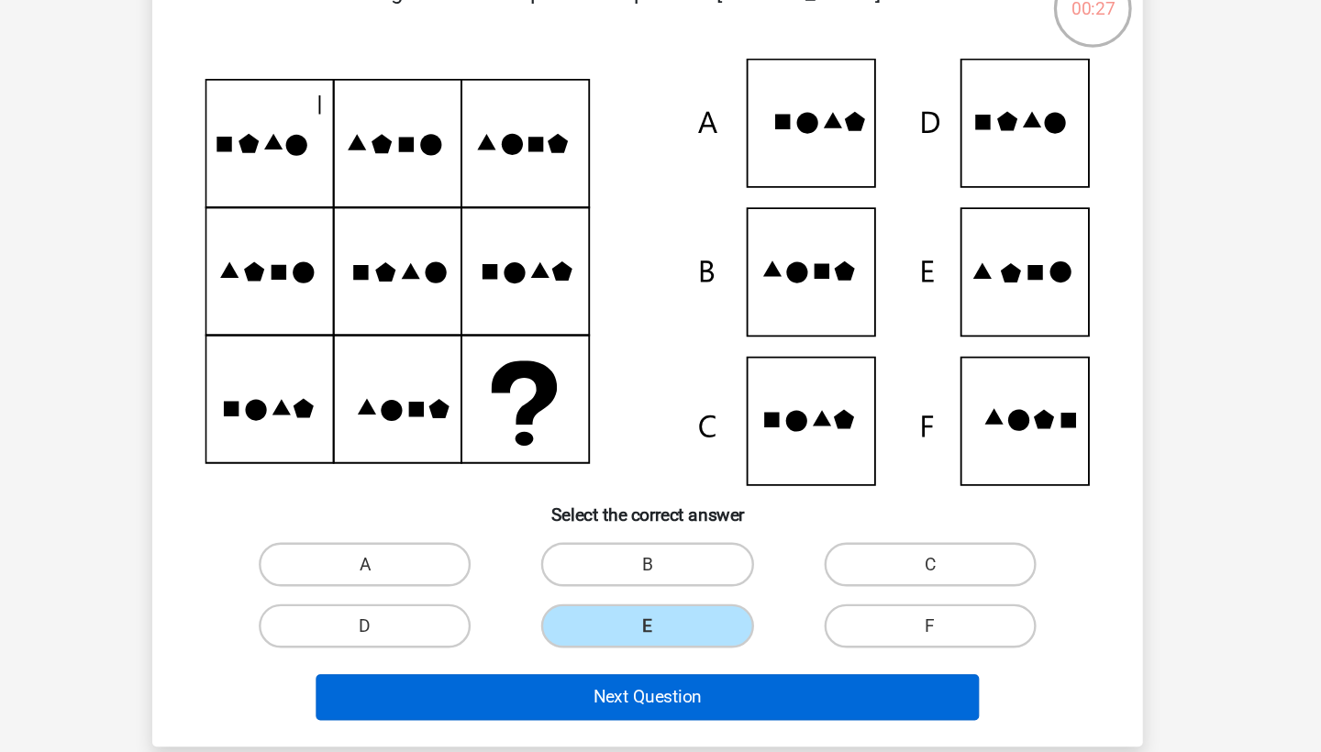
click at [559, 671] on button "Next Question" at bounding box center [660, 690] width 555 height 39
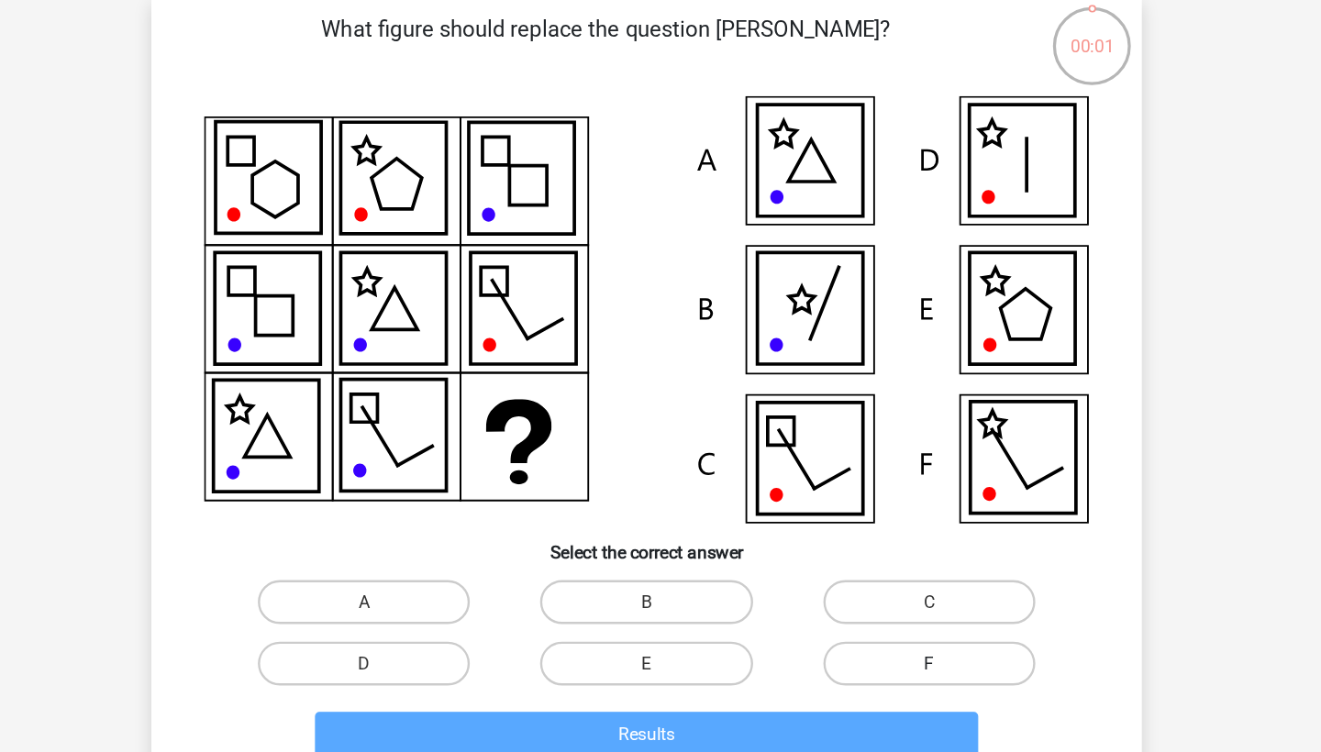
click at [808, 613] on label "F" at bounding box center [896, 631] width 177 height 37
click at [896, 631] on input "F" at bounding box center [902, 637] width 12 height 12
radio input "true"
click at [808, 613] on label "F" at bounding box center [896, 631] width 177 height 37
click at [896, 631] on input "F" at bounding box center [902, 637] width 12 height 12
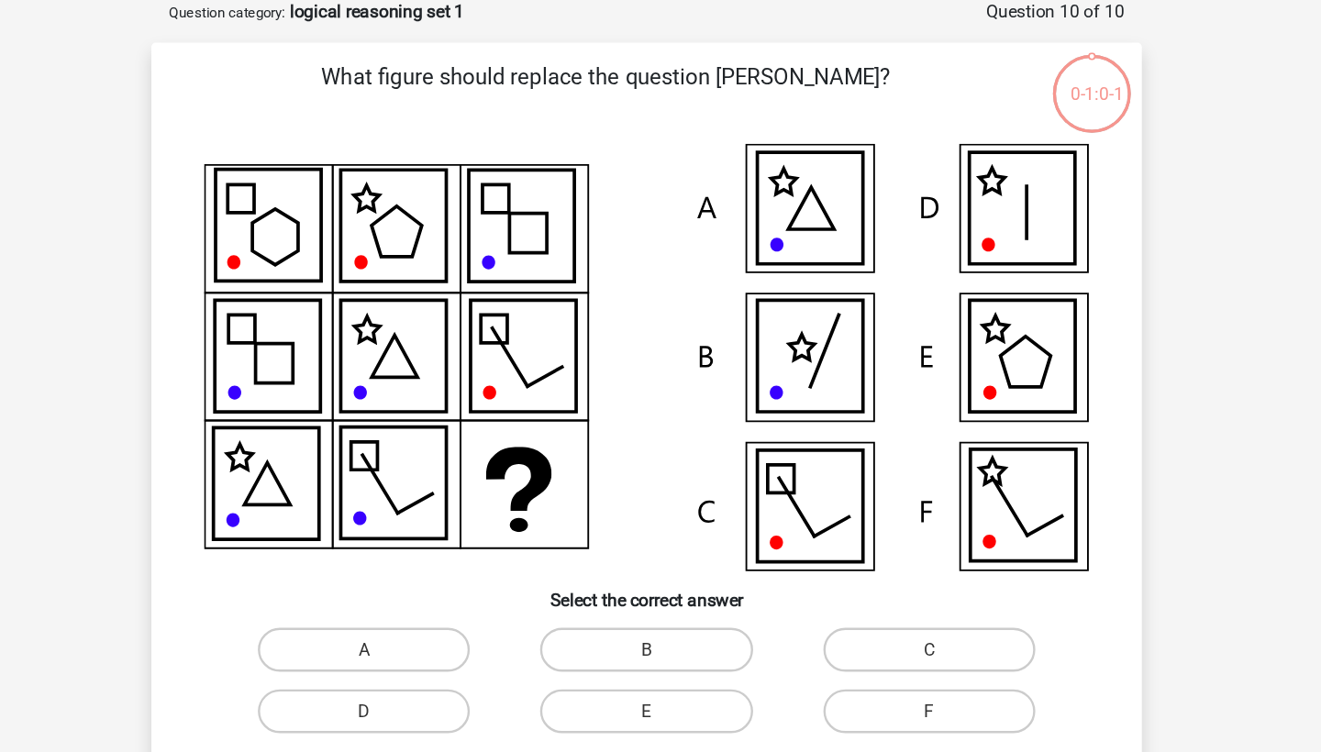
scroll to position [93, 0]
